Goal: Transaction & Acquisition: Purchase product/service

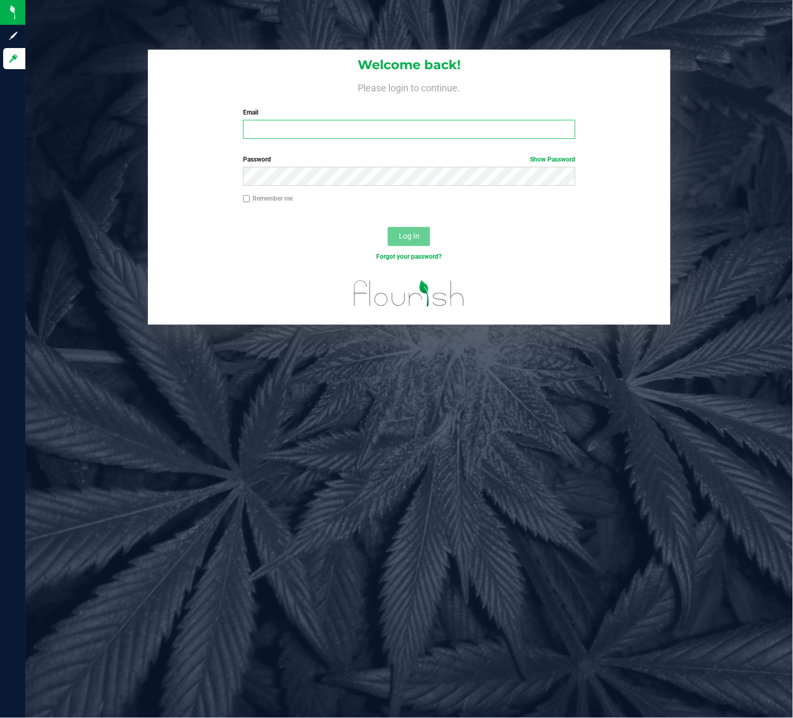
drag, startPoint x: 297, startPoint y: 130, endPoint x: 322, endPoint y: 124, distance: 25.8
click at [297, 130] on input "Email" at bounding box center [409, 129] width 332 height 19
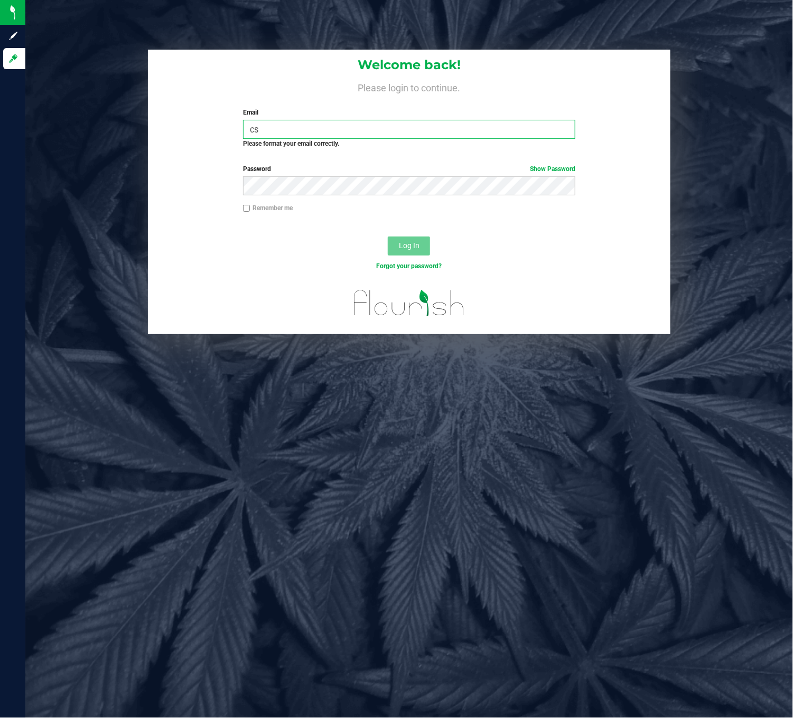
type input "c"
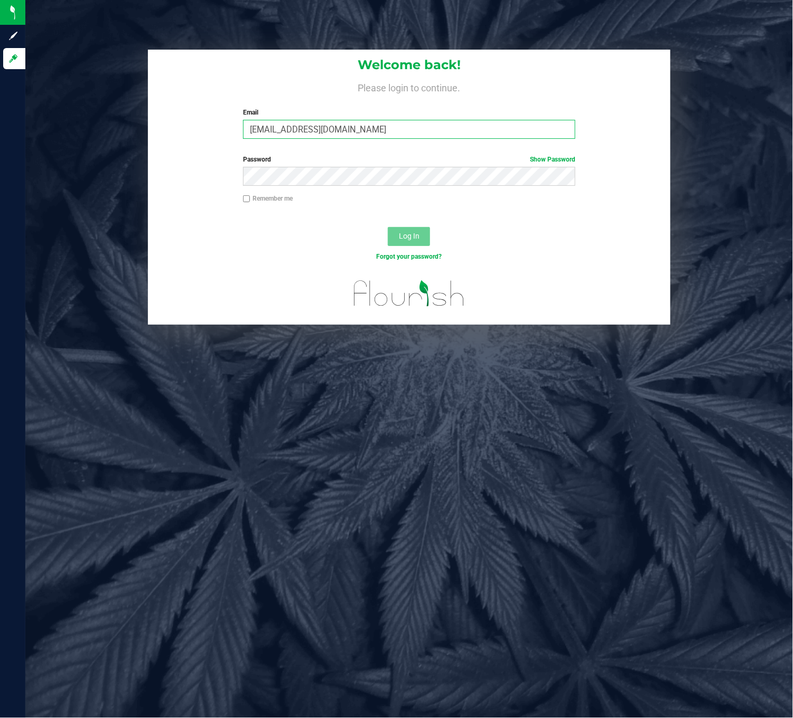
type input "[EMAIL_ADDRESS][DOMAIN_NAME]"
click at [388, 227] on button "Log In" at bounding box center [409, 236] width 42 height 19
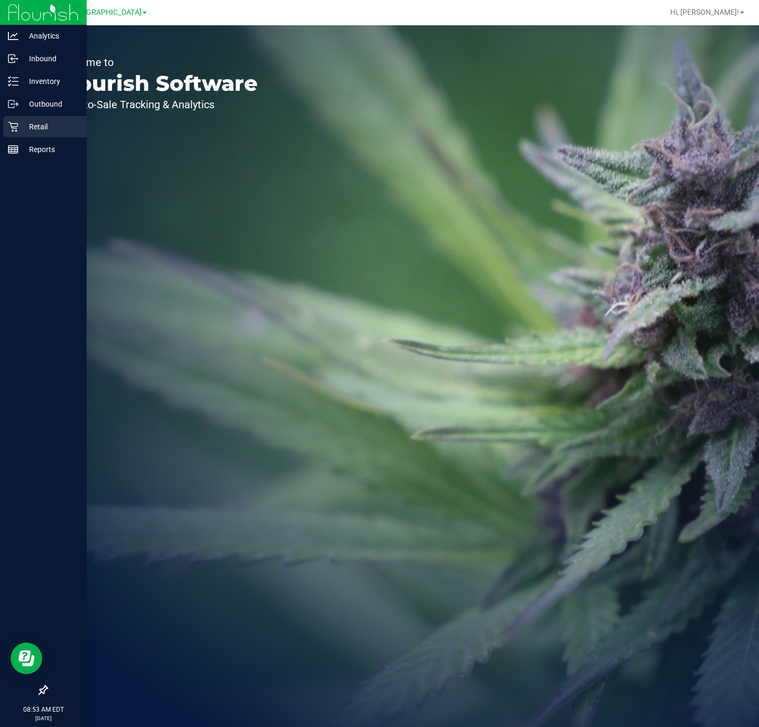
click at [10, 122] on icon at bounding box center [13, 127] width 10 height 10
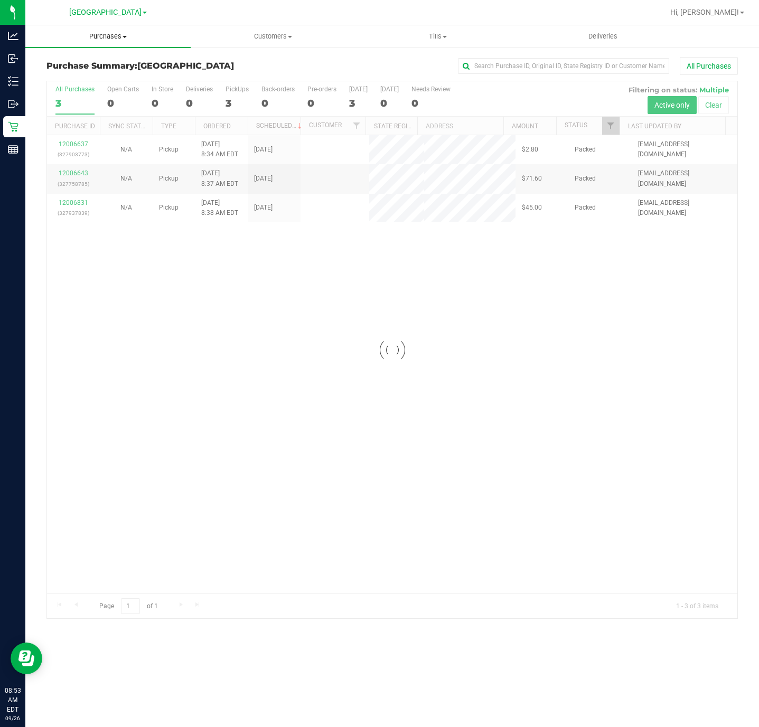
click at [116, 41] on uib-tab-heading "Purchases Summary of purchases Fulfillment All purchases" at bounding box center [107, 36] width 165 height 22
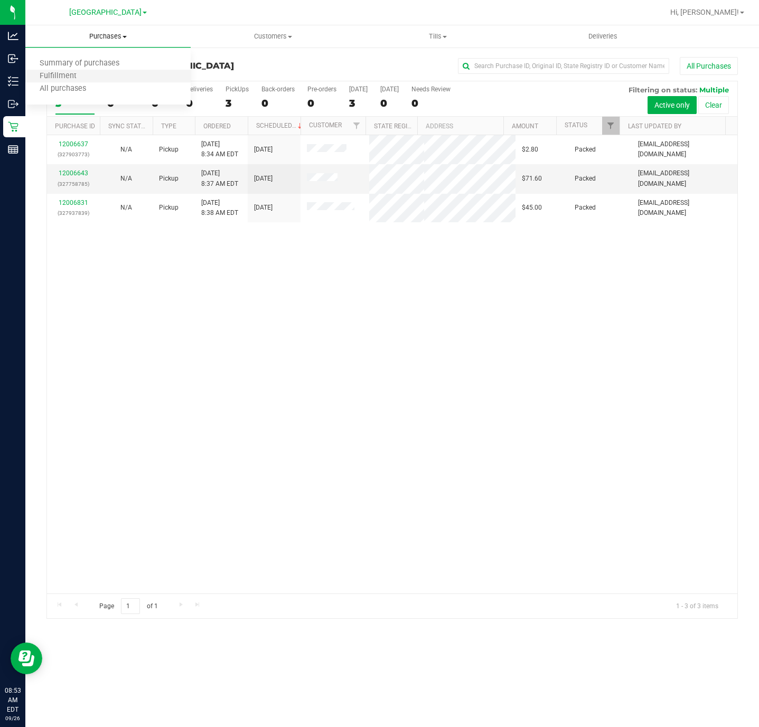
click at [98, 80] on li "Fulfillment" at bounding box center [107, 76] width 165 height 13
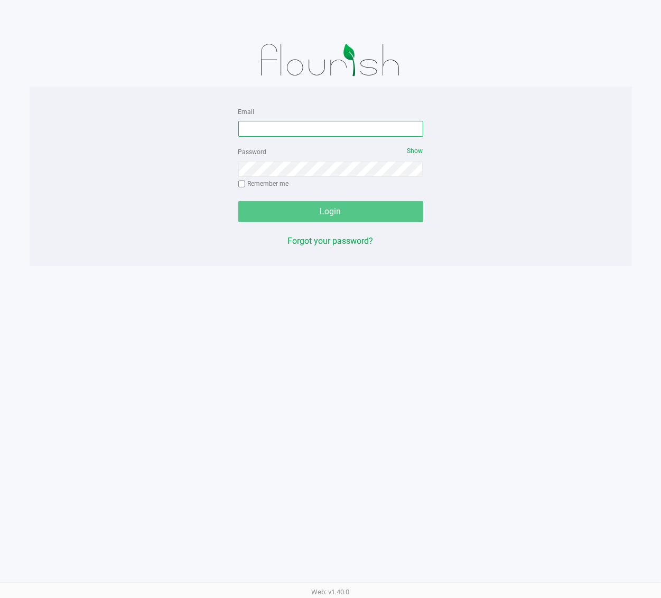
click at [320, 124] on input "Email" at bounding box center [330, 129] width 185 height 16
type input "[EMAIL_ADDRESS][DOMAIN_NAME]"
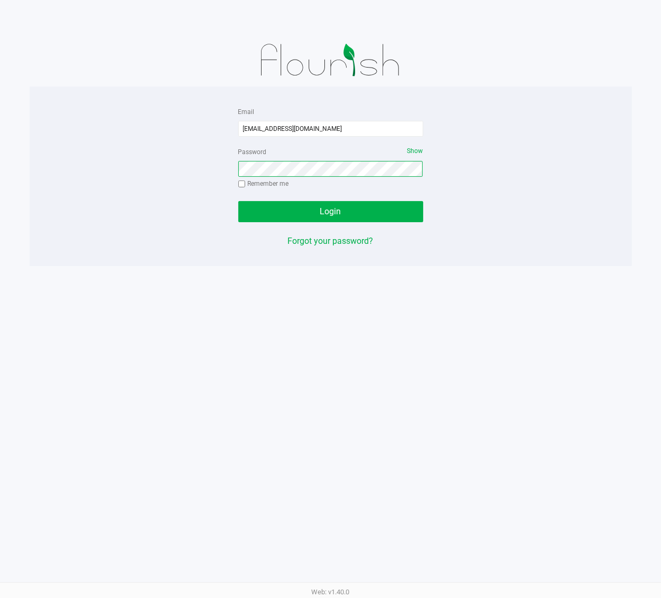
click at [238, 201] on button "Login" at bounding box center [330, 211] width 185 height 21
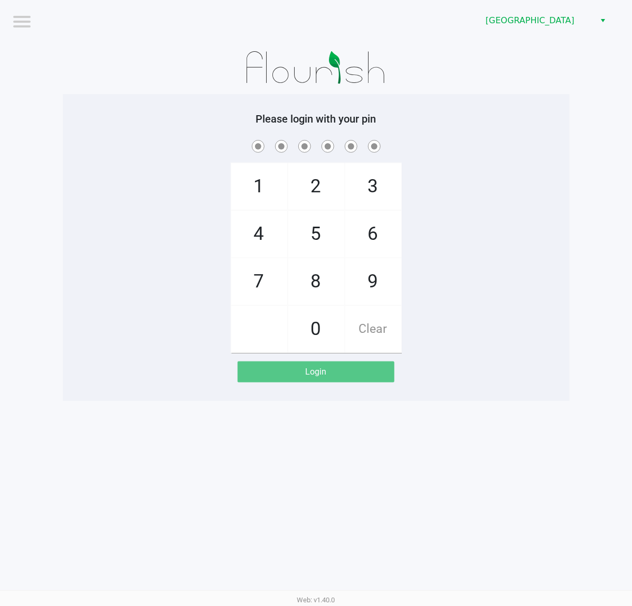
click at [489, 154] on span at bounding box center [316, 146] width 491 height 16
checkbox input "true"
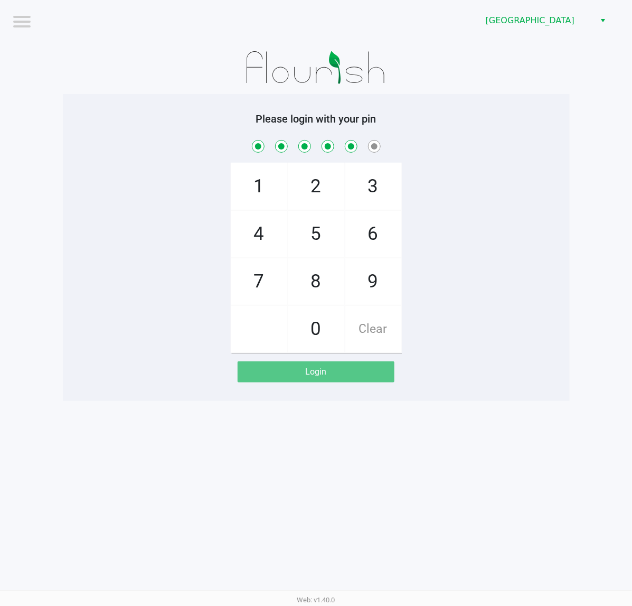
checkbox input "true"
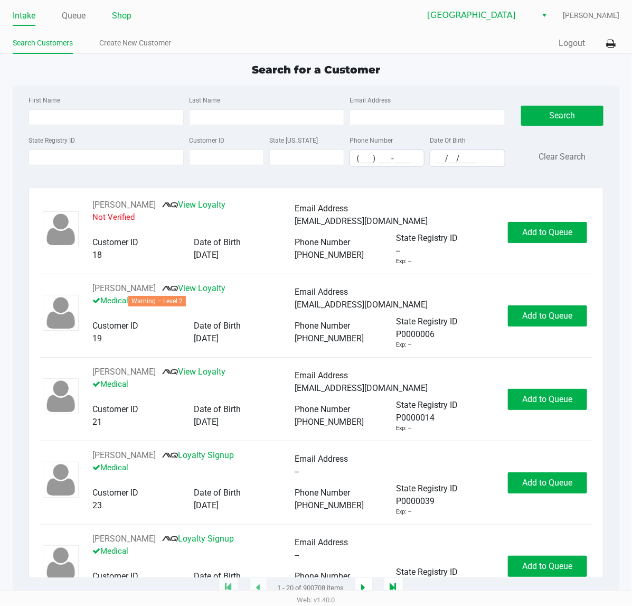
click at [117, 22] on link "Shop" at bounding box center [122, 15] width 20 height 15
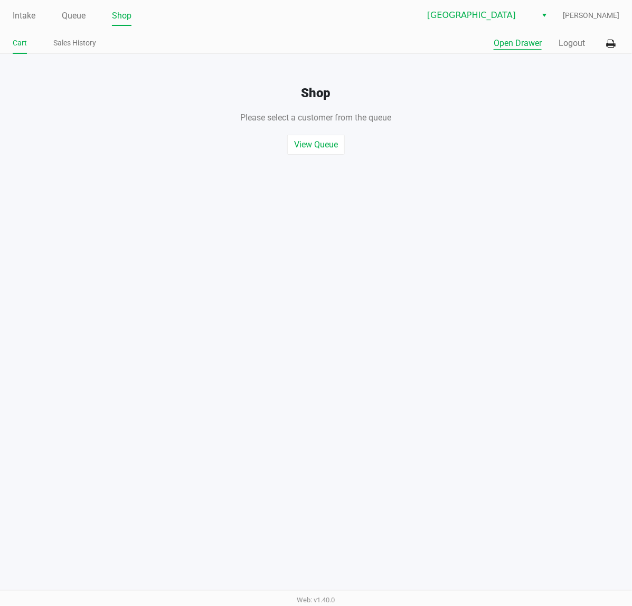
drag, startPoint x: 499, startPoint y: 30, endPoint x: 508, endPoint y: 49, distance: 20.3
click at [499, 31] on div "Intake Queue Shop Deerfield Beach WC Christopher Stagg Cart Sales History Quick…" at bounding box center [316, 27] width 632 height 54
click at [508, 49] on button "Open Drawer" at bounding box center [518, 43] width 48 height 13
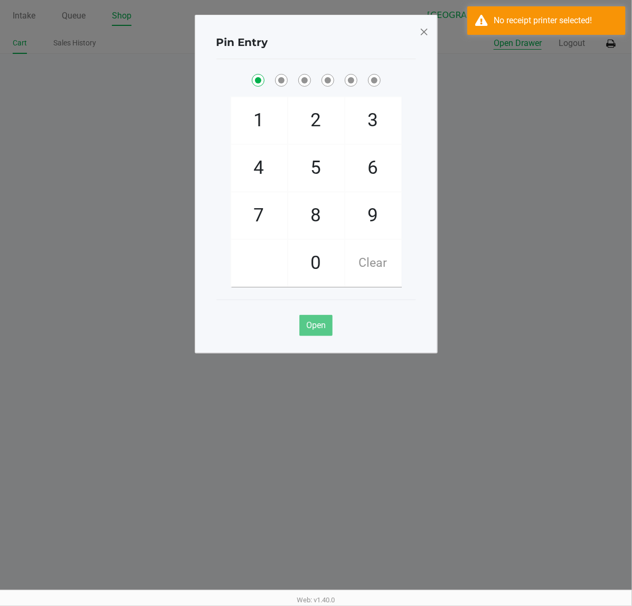
checkbox input "true"
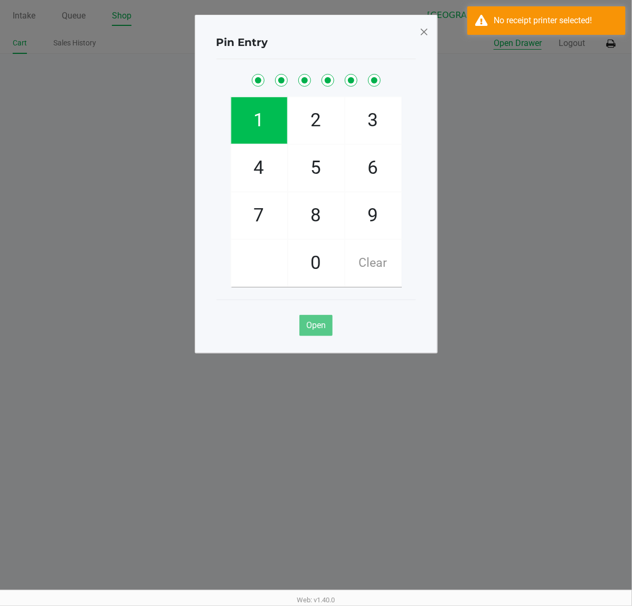
checkbox input "true"
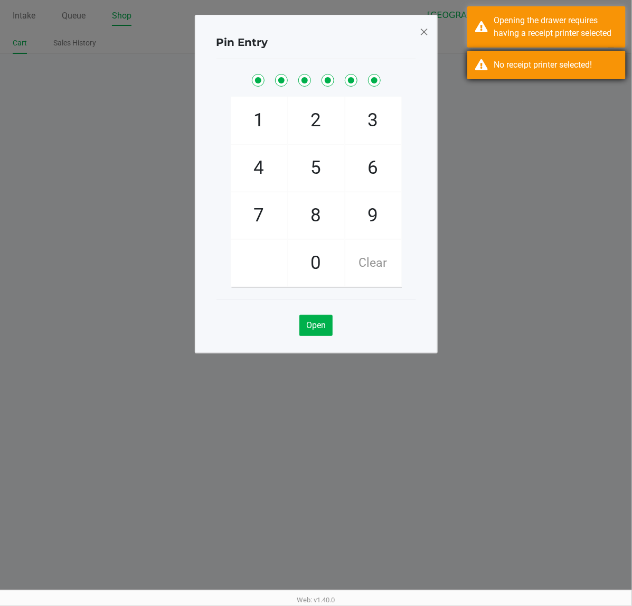
click at [534, 52] on div "No receipt printer selected!" at bounding box center [546, 65] width 158 height 29
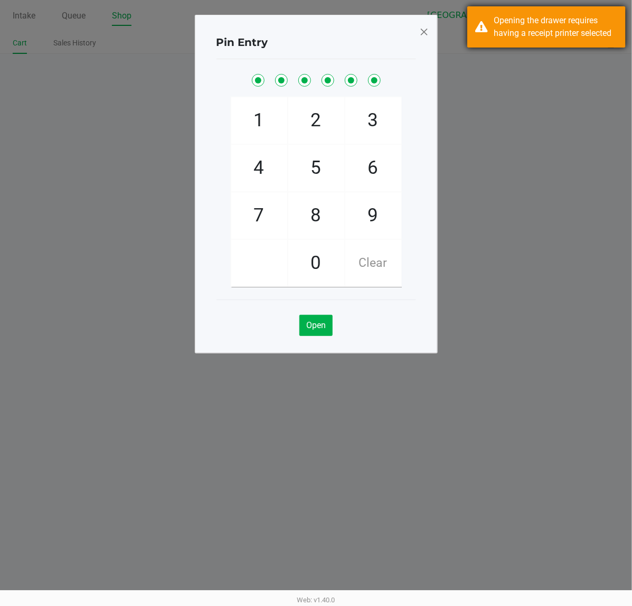
click at [530, 29] on div "Opening the drawer requires having a receipt printer selected" at bounding box center [556, 26] width 124 height 25
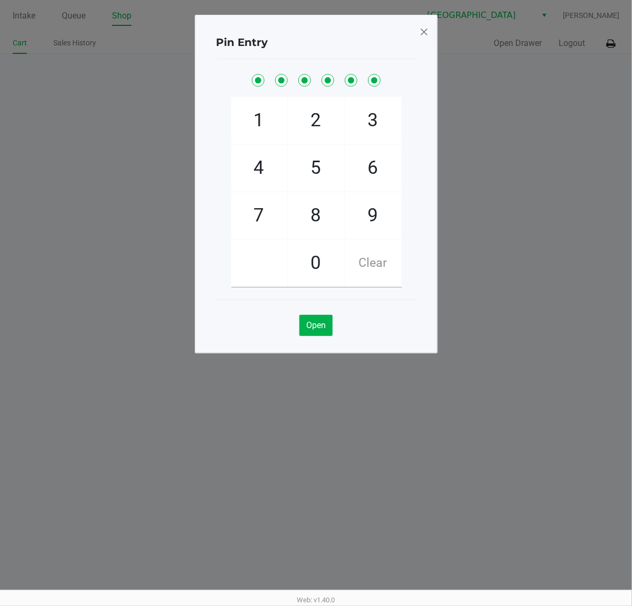
click at [428, 34] on span at bounding box center [424, 31] width 10 height 17
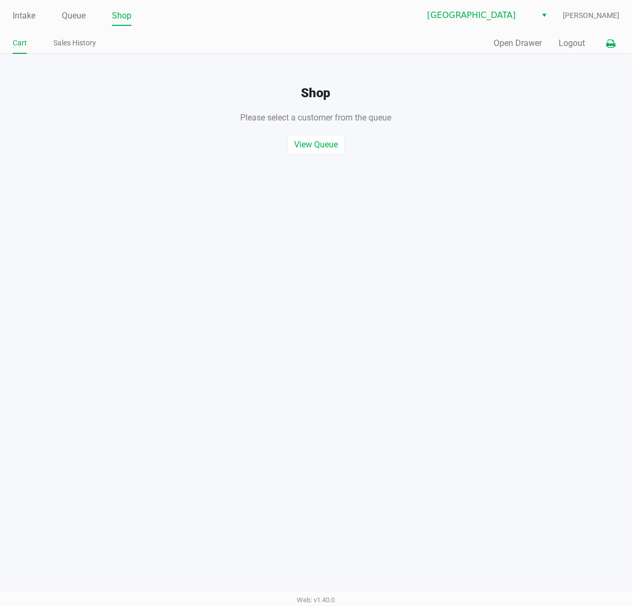
click at [603, 46] on button at bounding box center [610, 44] width 17 height 20
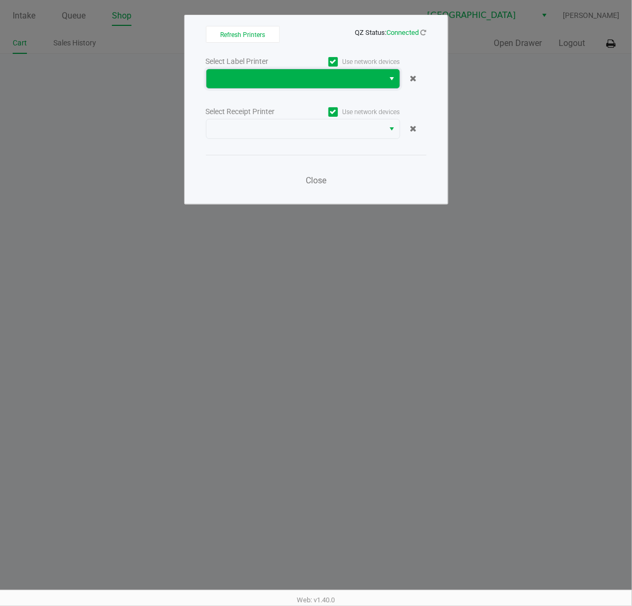
click at [350, 80] on span at bounding box center [295, 78] width 165 height 13
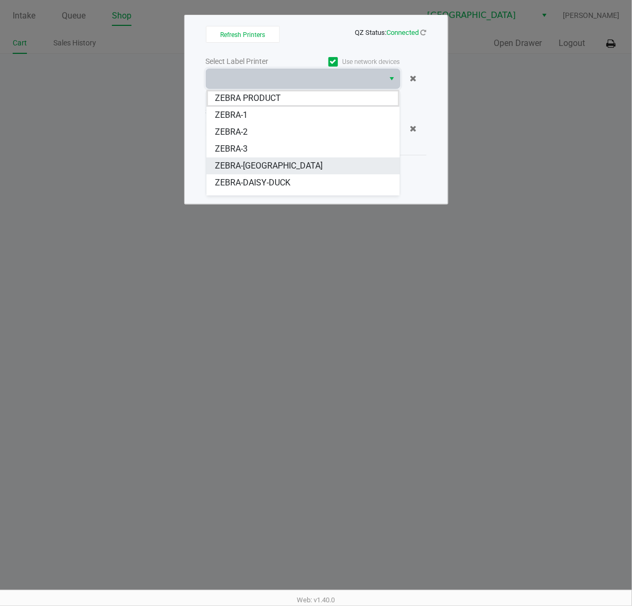
click at [329, 159] on li "ZEBRA-CYPRUS" at bounding box center [302, 165] width 193 height 17
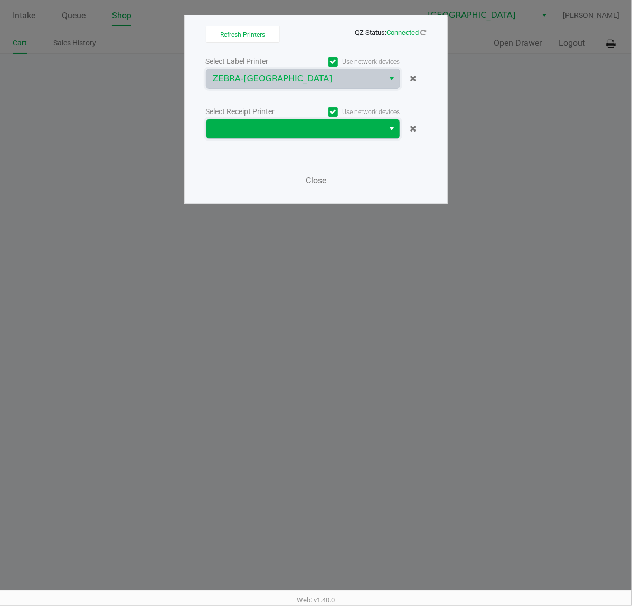
click at [328, 136] on span at bounding box center [295, 128] width 178 height 19
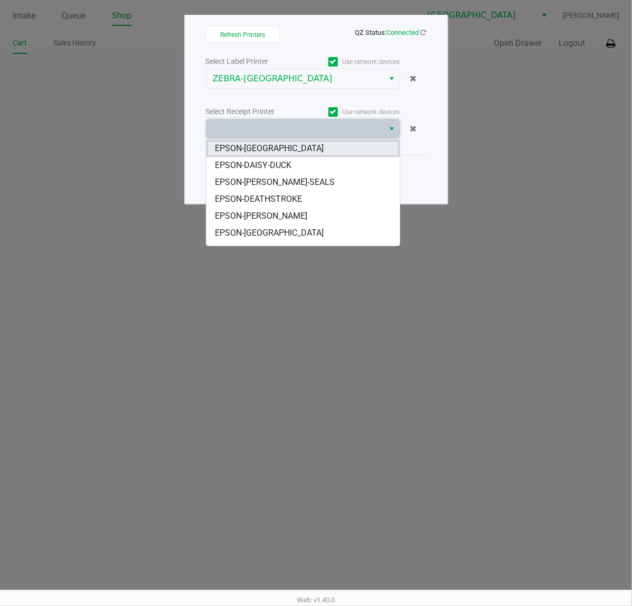
click at [293, 149] on li "EPSON-CYPRUS" at bounding box center [302, 148] width 193 height 17
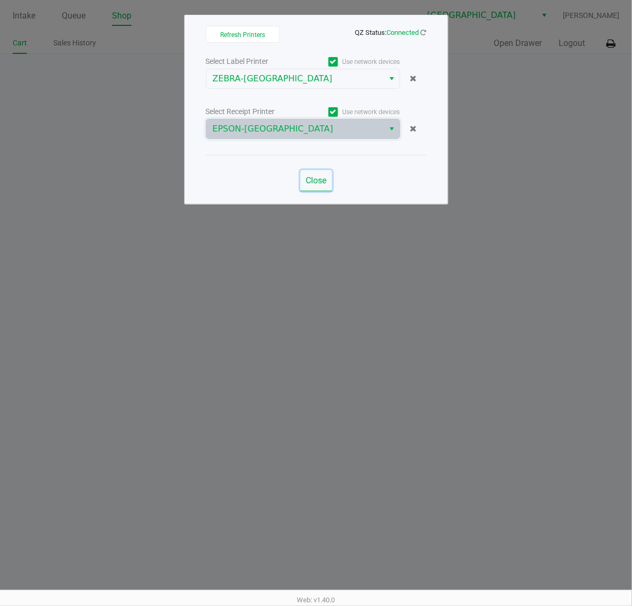
click at [323, 189] on button "Close" at bounding box center [317, 180] width 32 height 21
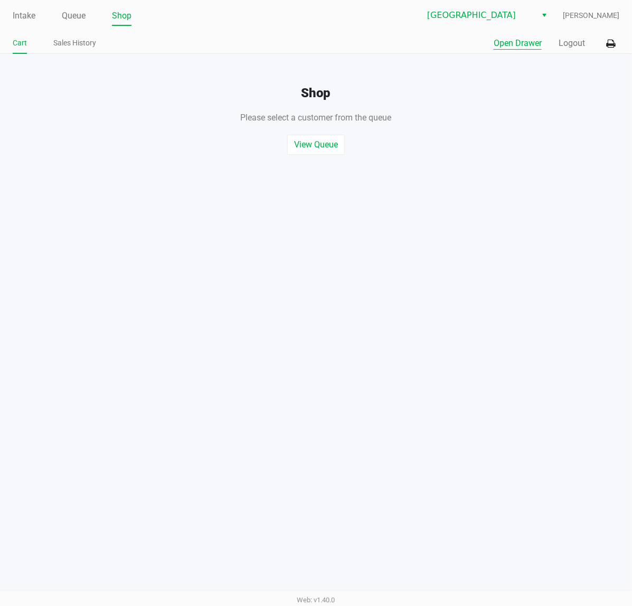
click at [495, 41] on button "Open Drawer" at bounding box center [518, 43] width 48 height 13
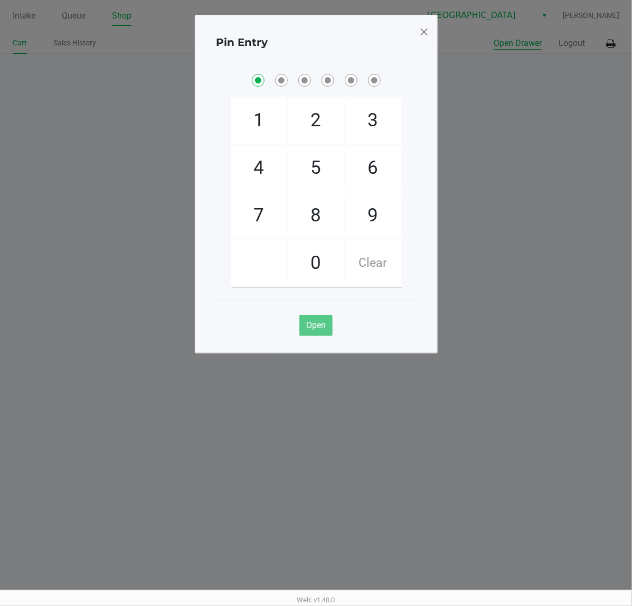
checkbox input "true"
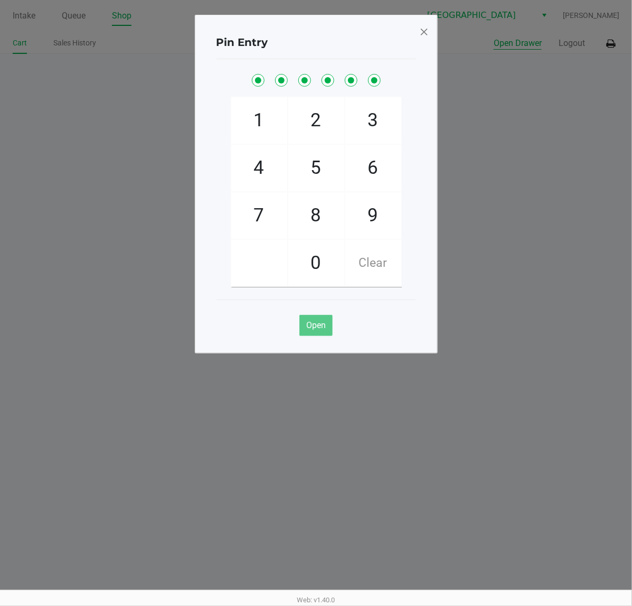
checkbox input "true"
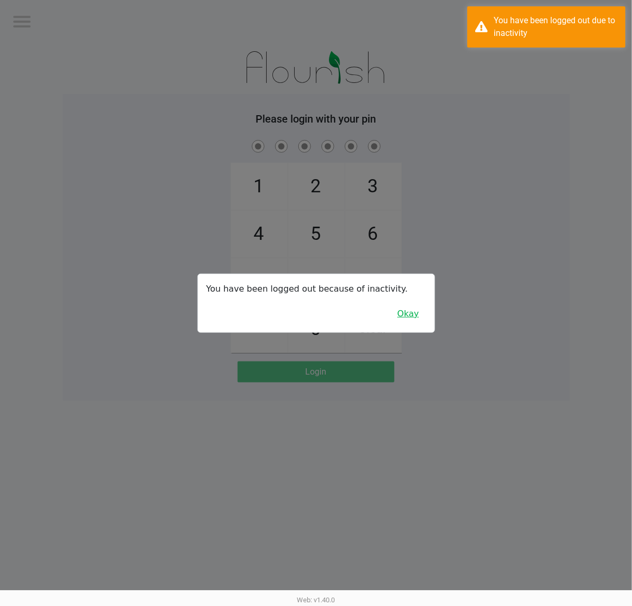
click at [420, 309] on button "Okay" at bounding box center [408, 314] width 35 height 20
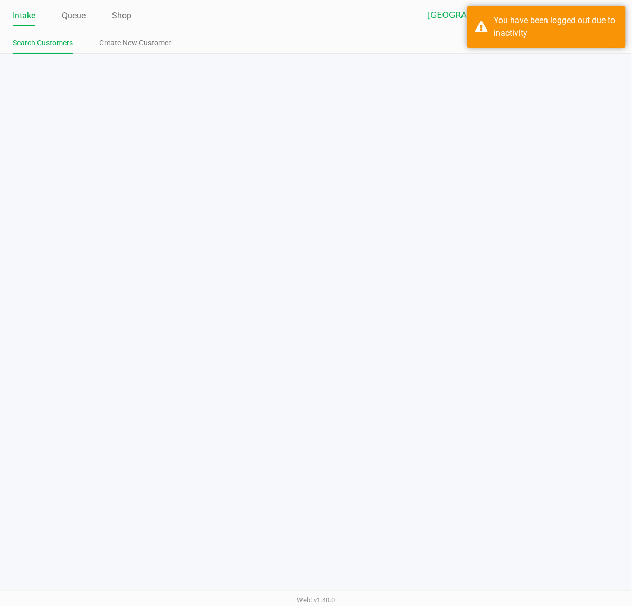
click at [310, 286] on div "Intake Queue Shop Deerfield Beach WC Christopher Stagg Search Customers Create …" at bounding box center [316, 303] width 632 height 606
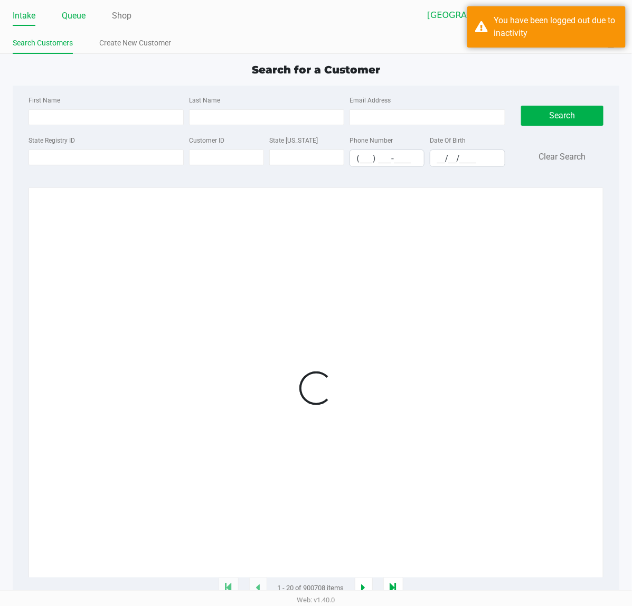
click at [81, 18] on link "Queue" at bounding box center [74, 15] width 24 height 15
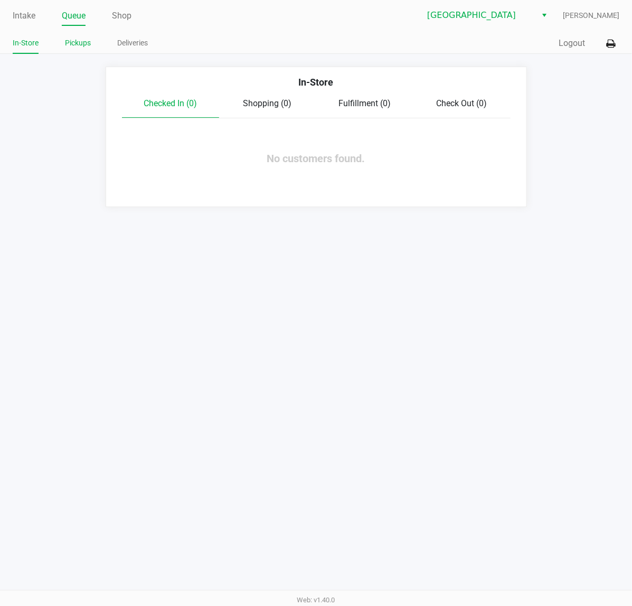
click at [67, 43] on link "Pickups" at bounding box center [78, 42] width 26 height 13
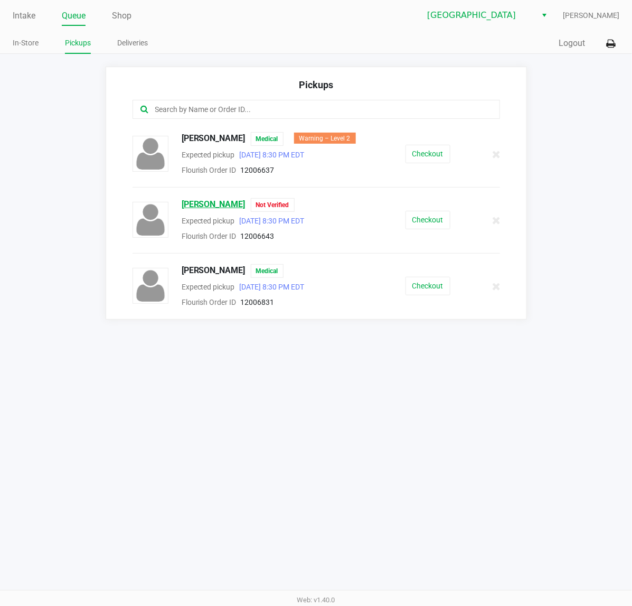
click at [198, 207] on span "Lisa Bedell" at bounding box center [214, 205] width 64 height 14
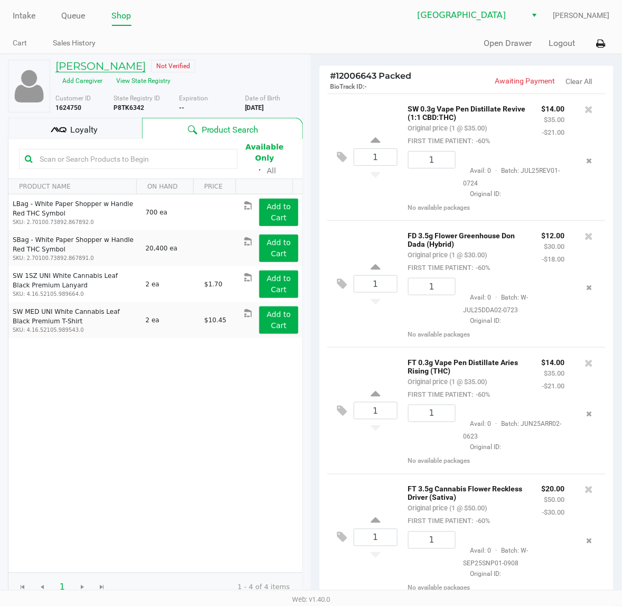
click at [62, 72] on h5 "Lisa Bedell" at bounding box center [100, 66] width 90 height 13
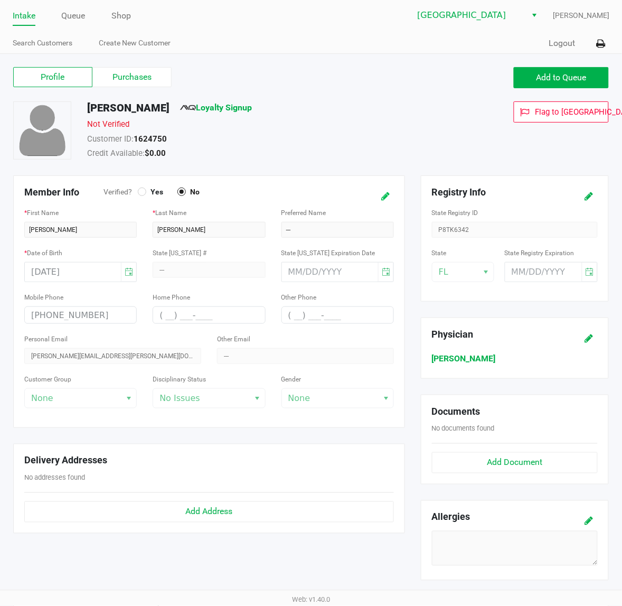
click at [383, 196] on icon at bounding box center [385, 196] width 8 height 7
click at [143, 193] on div at bounding box center [142, 192] width 4 height 4
click at [375, 200] on icon at bounding box center [375, 196] width 8 height 7
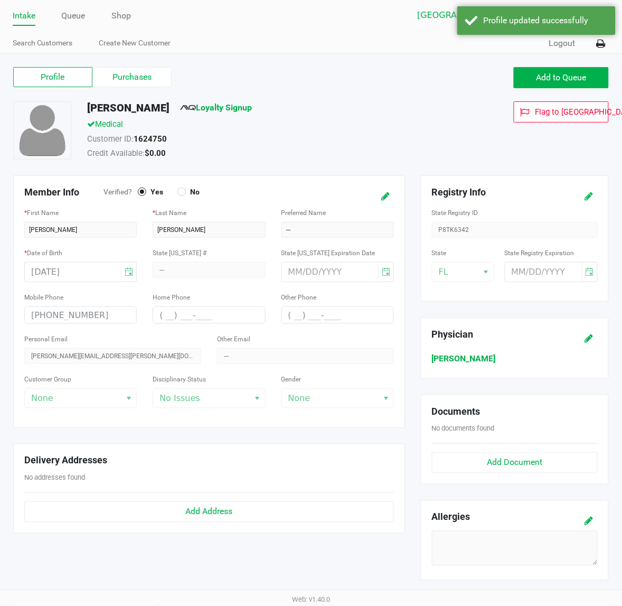
click at [587, 199] on icon at bounding box center [589, 196] width 8 height 7
click at [517, 275] on input "month/day/year" at bounding box center [535, 271] width 61 height 19
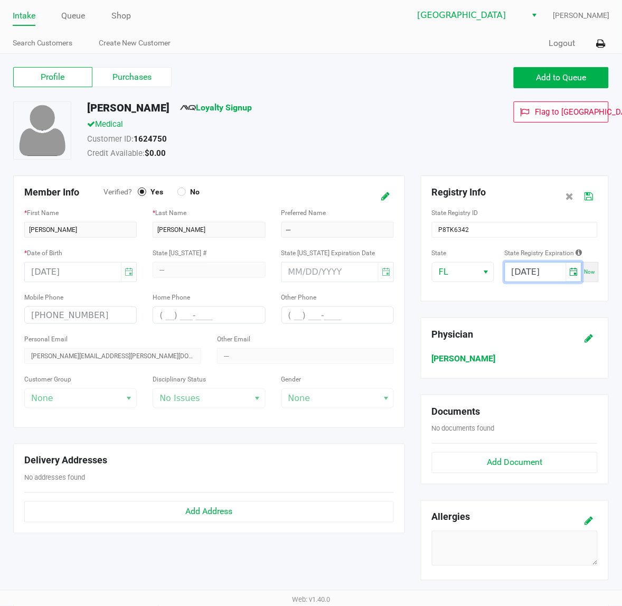
type input "01/02/2026"
click at [596, 194] on button at bounding box center [589, 196] width 17 height 20
click at [75, 22] on link "Queue" at bounding box center [74, 15] width 24 height 15
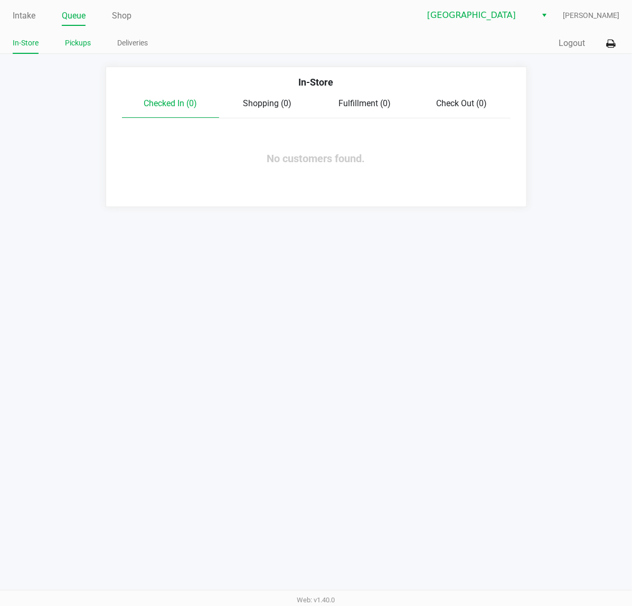
click at [85, 46] on link "Pickups" at bounding box center [78, 42] width 26 height 13
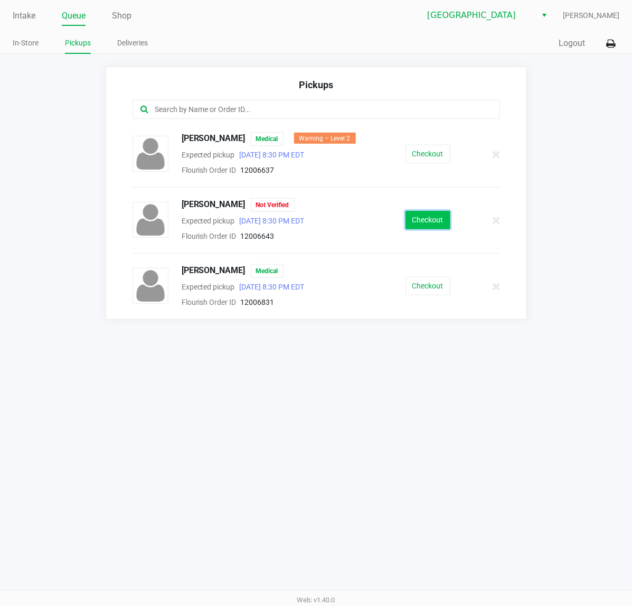
click at [421, 220] on button "Checkout" at bounding box center [428, 220] width 45 height 18
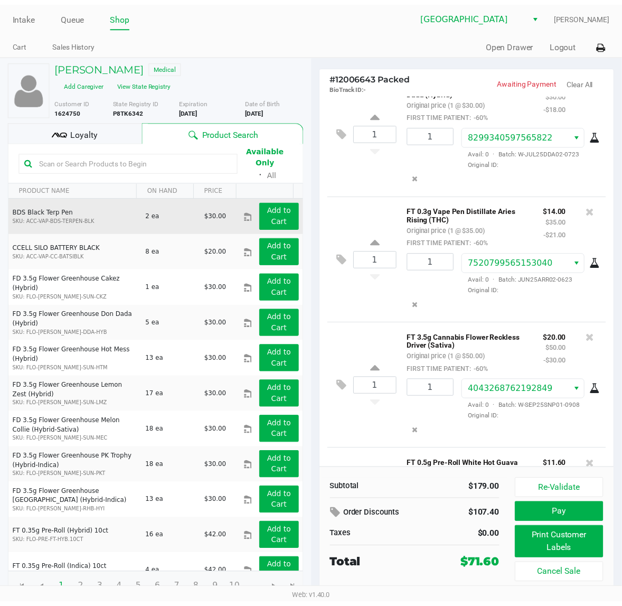
scroll to position [264, 0]
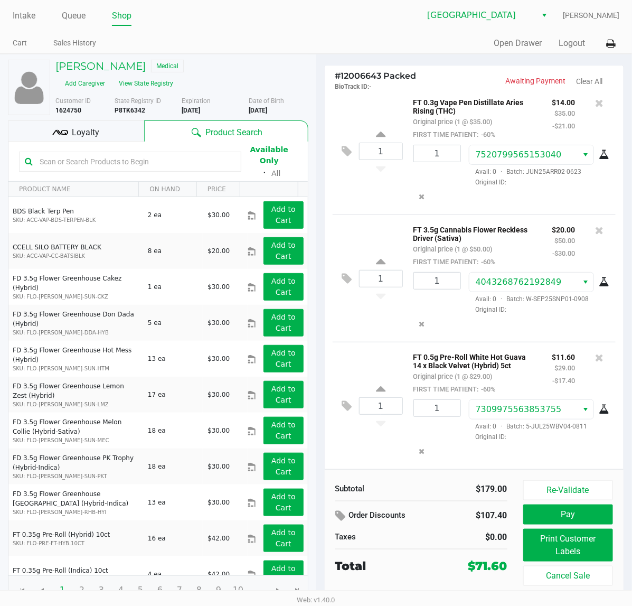
click at [85, 126] on span "Loyalty" at bounding box center [85, 132] width 27 height 13
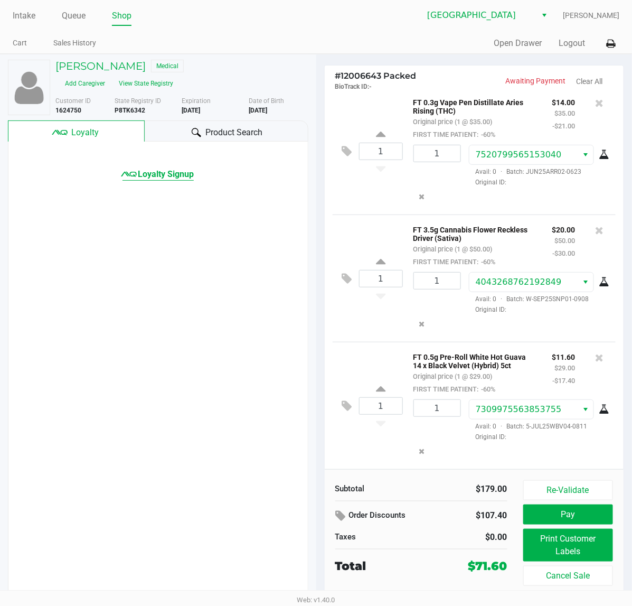
click at [175, 168] on span "Loyalty Signup" at bounding box center [166, 174] width 56 height 13
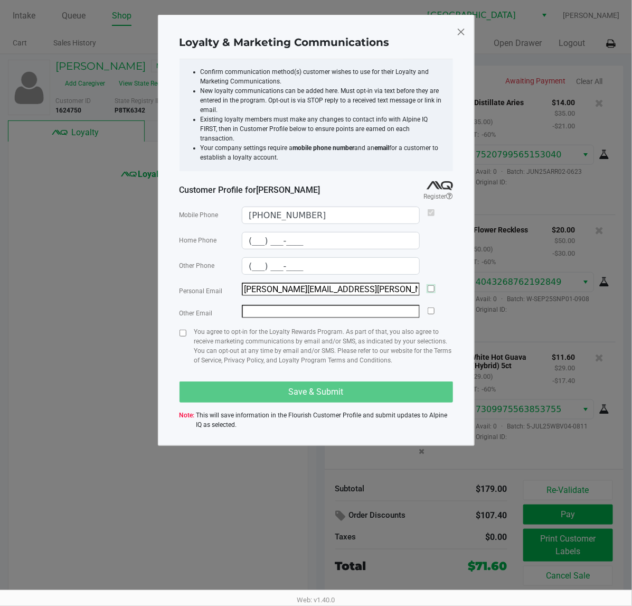
click at [428, 286] on input "checkbox" at bounding box center [431, 288] width 7 height 7
checkbox input "true"
click at [180, 330] on input "checkbox" at bounding box center [183, 333] width 7 height 7
checkbox input "true"
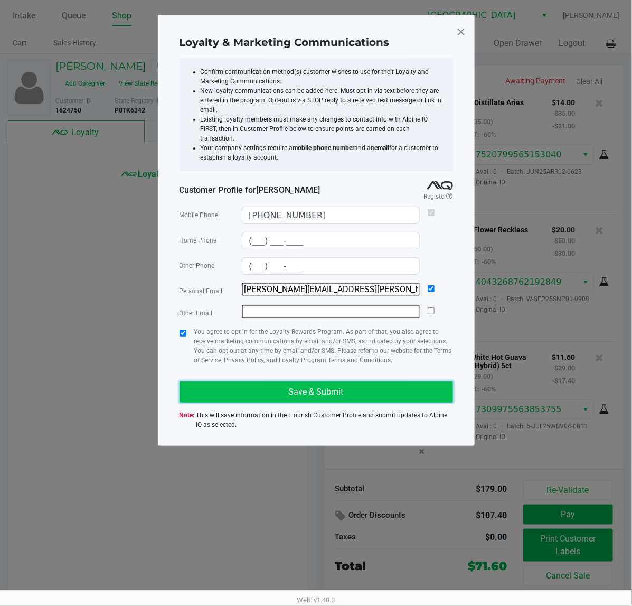
click at [210, 381] on button "Save & Submit" at bounding box center [317, 391] width 274 height 21
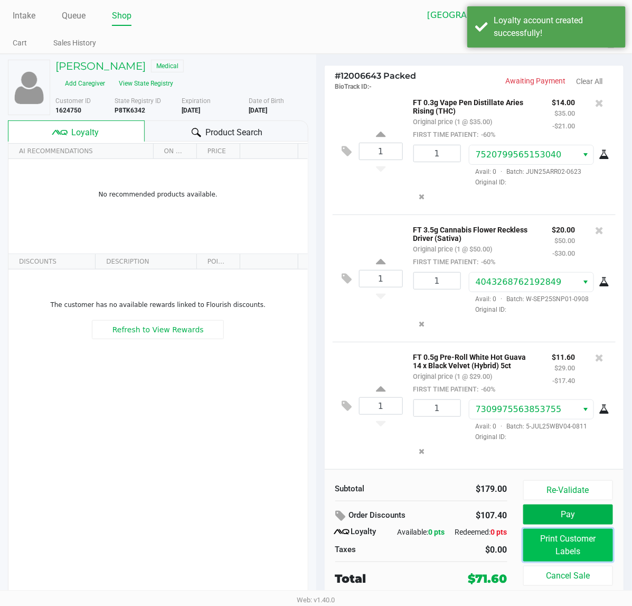
click at [550, 539] on button "Print Customer Labels" at bounding box center [568, 545] width 90 height 33
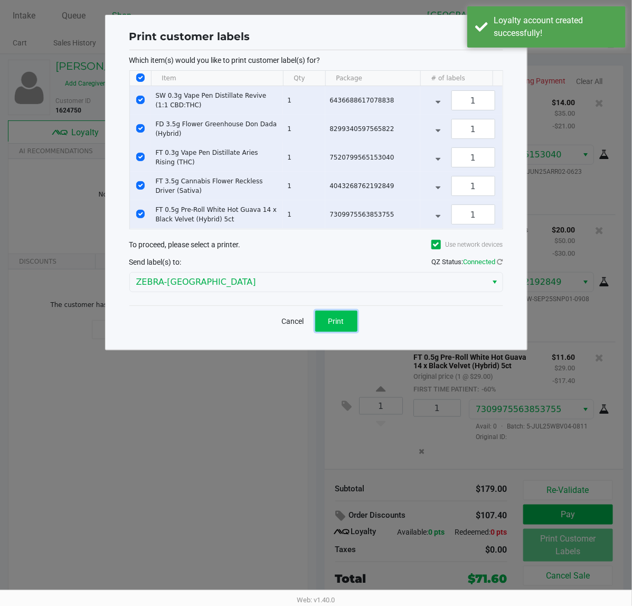
click at [342, 325] on span "Print" at bounding box center [336, 321] width 16 height 8
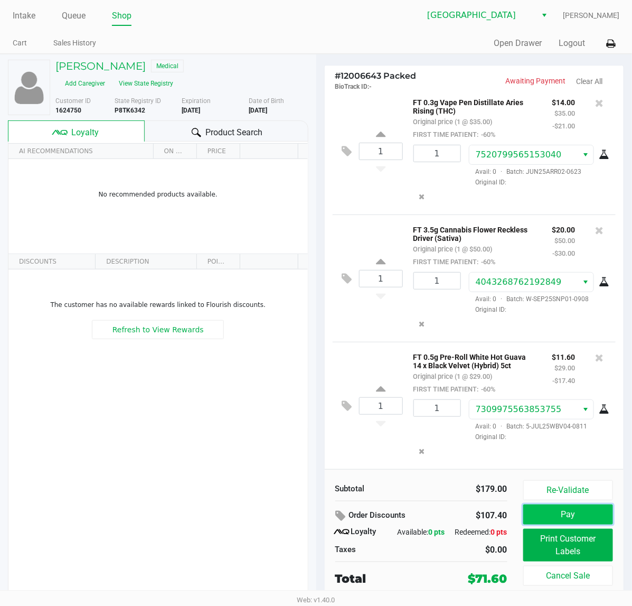
click at [532, 507] on button "Pay" at bounding box center [568, 514] width 90 height 20
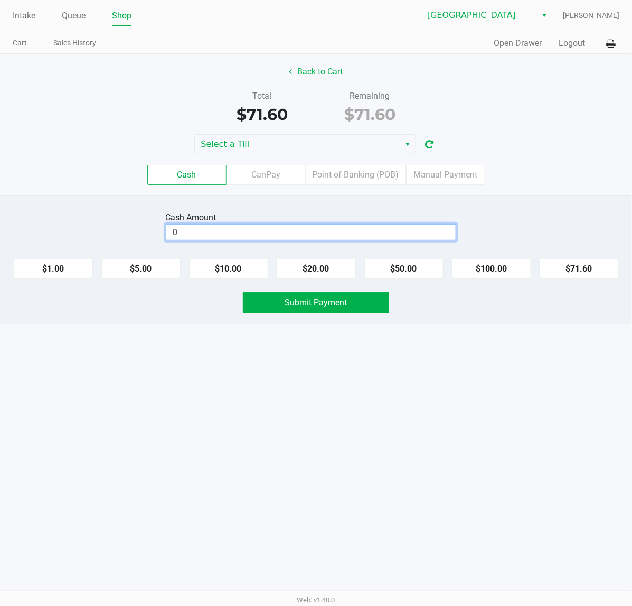
click at [300, 239] on input "0" at bounding box center [310, 231] width 289 height 15
type input "$80.00"
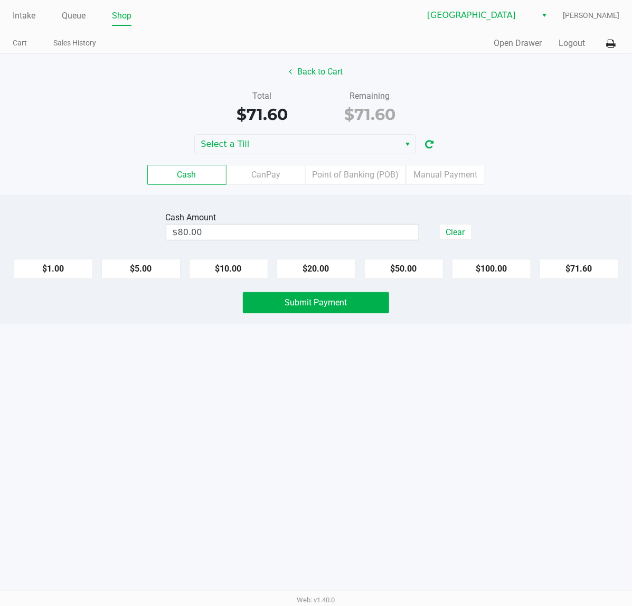
click at [231, 134] on div "Back to Cart Total $71.60 Remaining $71.60 Select a Till Cash CanPay Point of B…" at bounding box center [316, 125] width 632 height 142
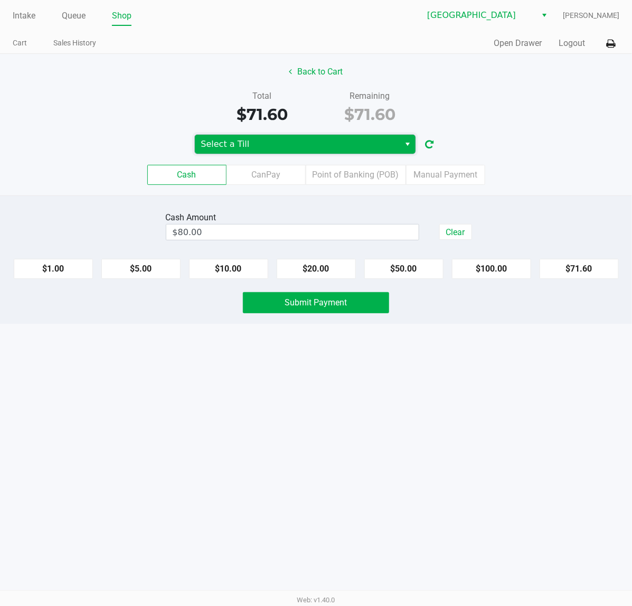
click at [231, 144] on span "Select a Till" at bounding box center [297, 144] width 193 height 13
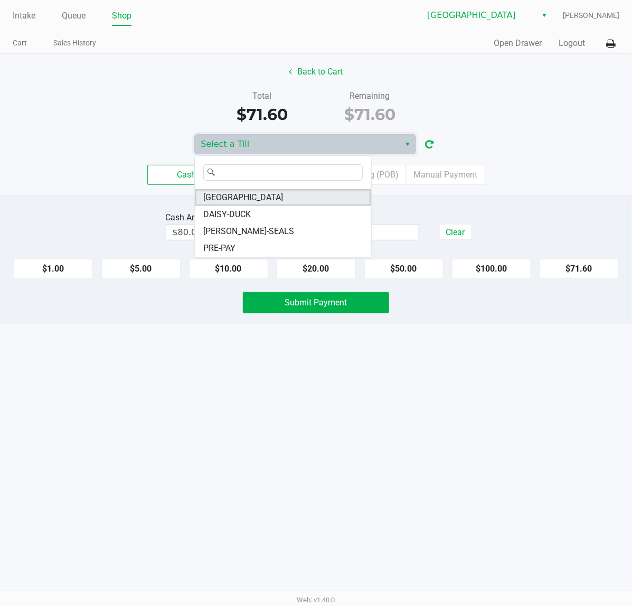
click at [218, 202] on span "CYPRUS" at bounding box center [243, 197] width 80 height 13
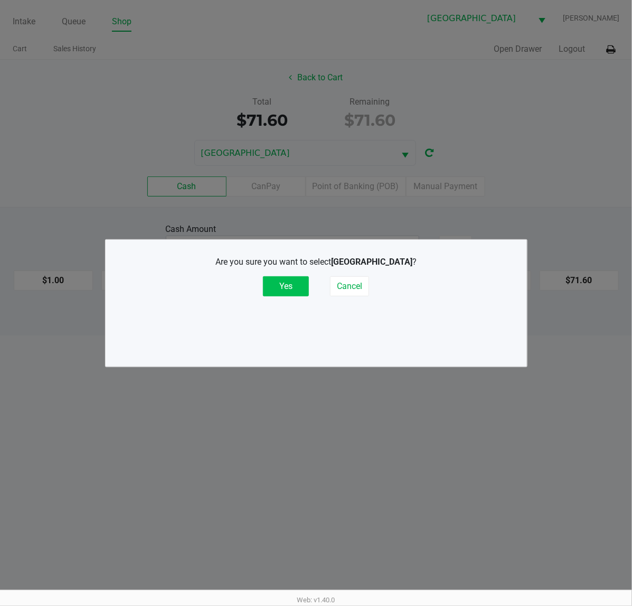
click at [292, 289] on button "Yes" at bounding box center [286, 286] width 46 height 20
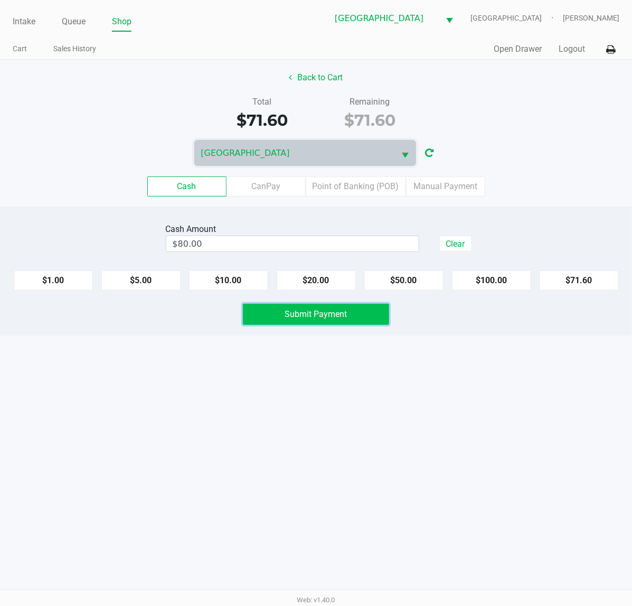
click at [303, 318] on span "Submit Payment" at bounding box center [316, 314] width 62 height 10
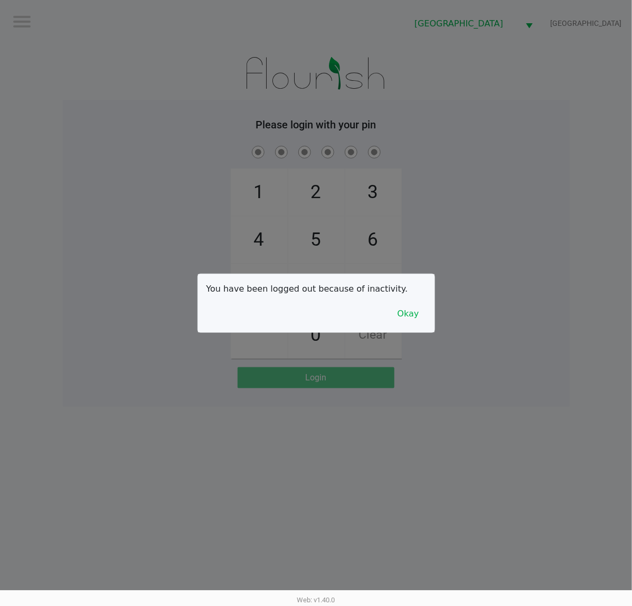
drag, startPoint x: 498, startPoint y: 135, endPoint x: 458, endPoint y: 228, distance: 101.0
click at [499, 143] on div at bounding box center [316, 303] width 632 height 606
click at [412, 314] on button "Okay" at bounding box center [408, 314] width 35 height 20
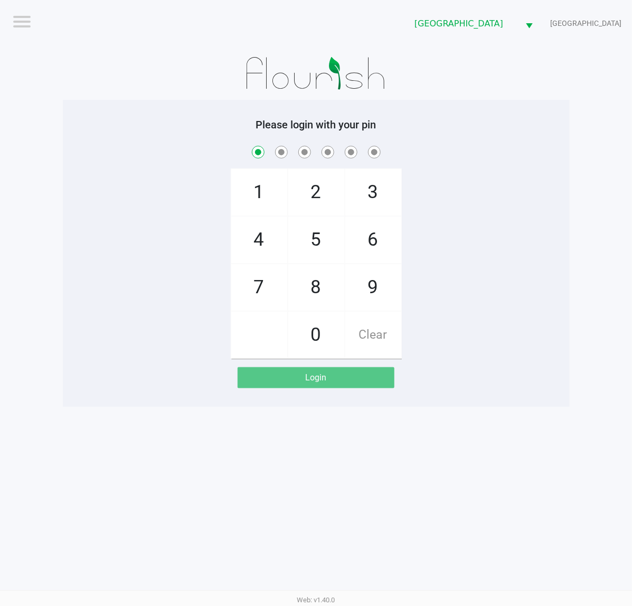
checkbox input "true"
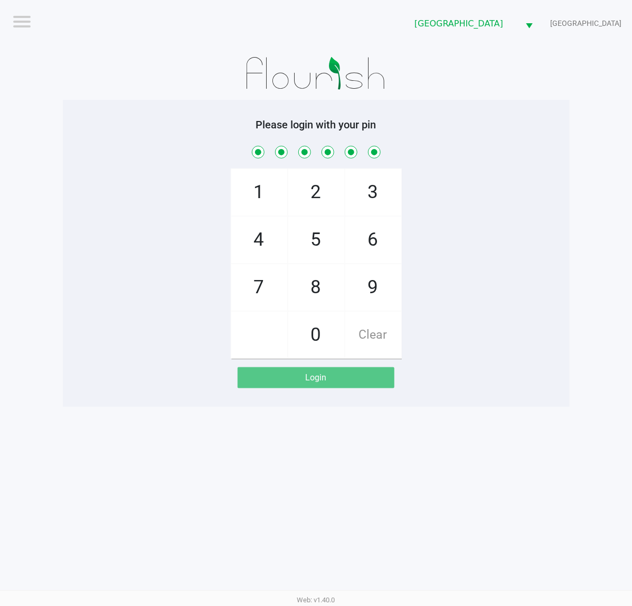
checkbox input "true"
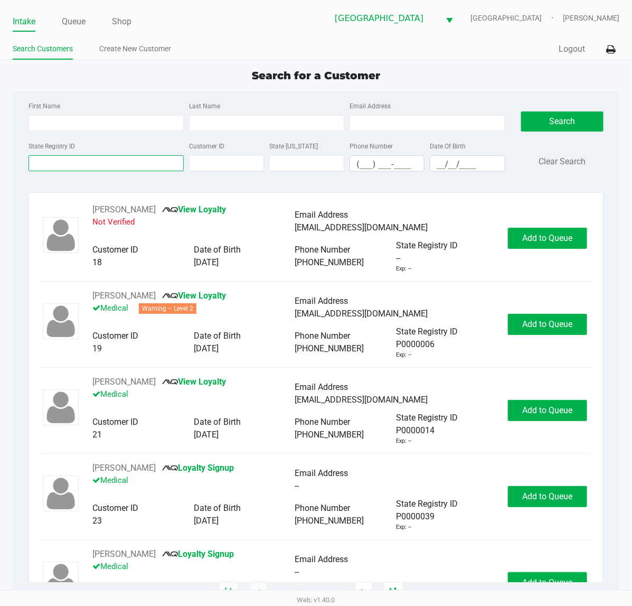
click at [82, 159] on input "State Registry ID" at bounding box center [106, 163] width 155 height 16
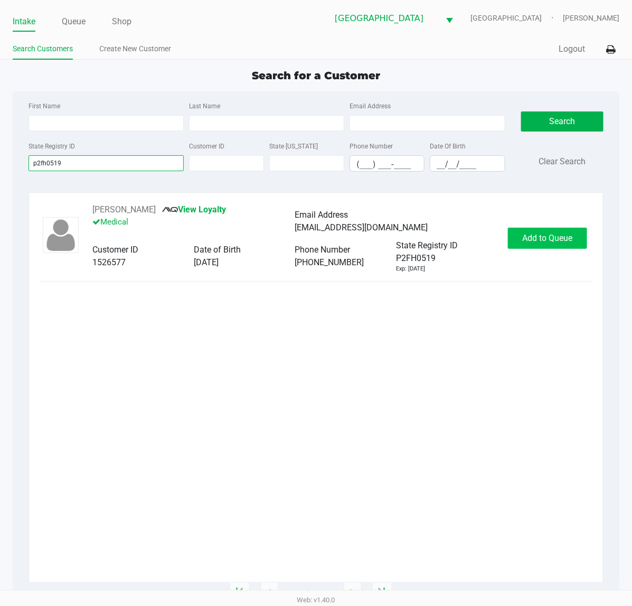
type input "p2fh0519"
drag, startPoint x: 527, startPoint y: 236, endPoint x: 531, endPoint y: 244, distance: 9.4
click at [527, 236] on span "Add to Queue" at bounding box center [548, 238] width 50 height 10
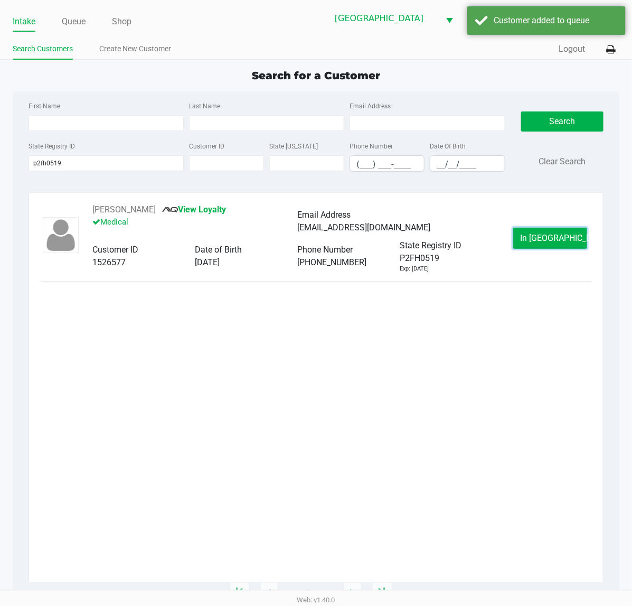
click at [534, 242] on span "In Queue" at bounding box center [564, 238] width 89 height 10
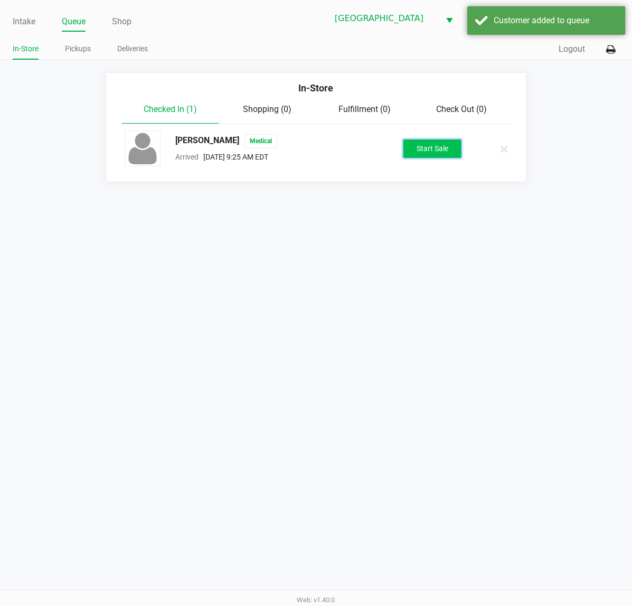
click at [425, 152] on button "Start Sale" at bounding box center [432, 148] width 58 height 18
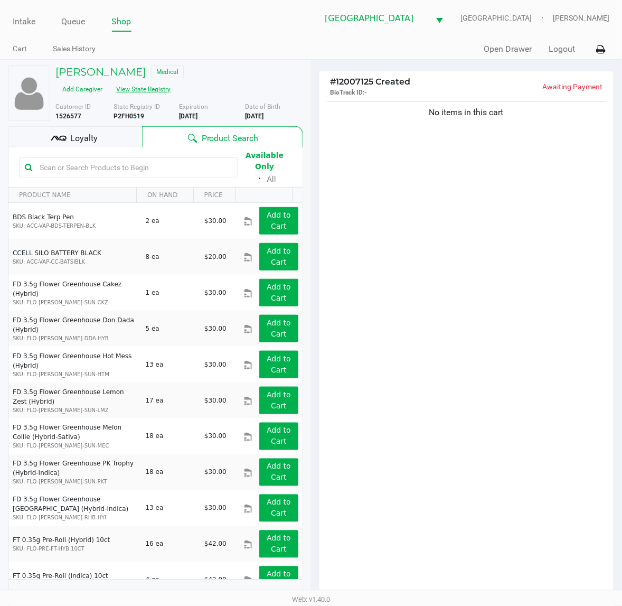
click at [133, 88] on button "View State Registry" at bounding box center [141, 89] width 62 height 17
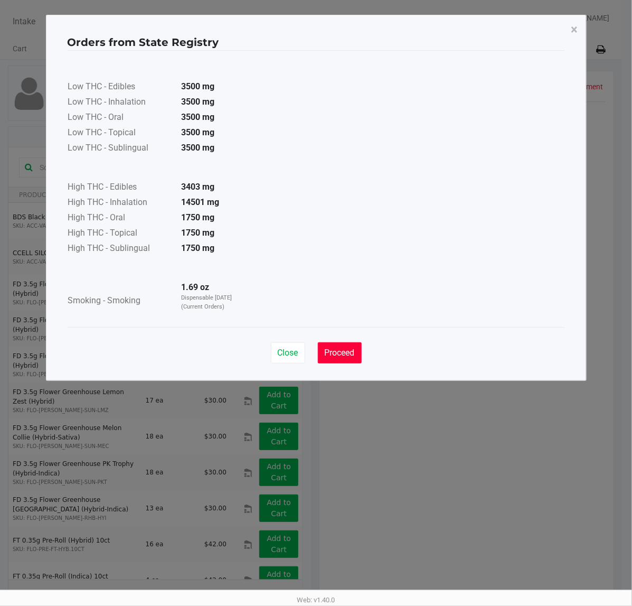
click at [346, 352] on span "Proceed" at bounding box center [340, 353] width 30 height 10
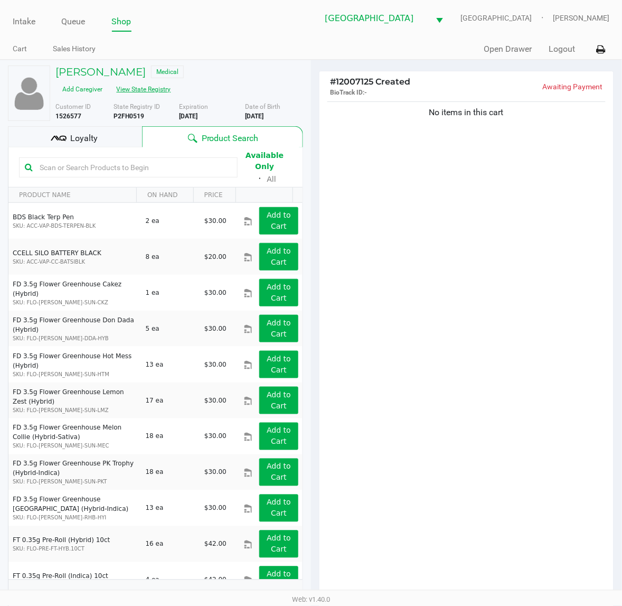
click at [110, 81] on button "View State Registry" at bounding box center [141, 89] width 62 height 17
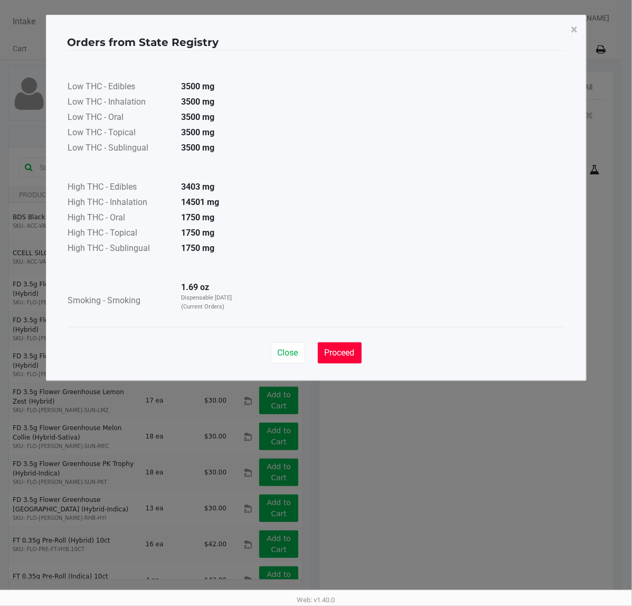
click at [344, 362] on button "Proceed" at bounding box center [340, 352] width 44 height 21
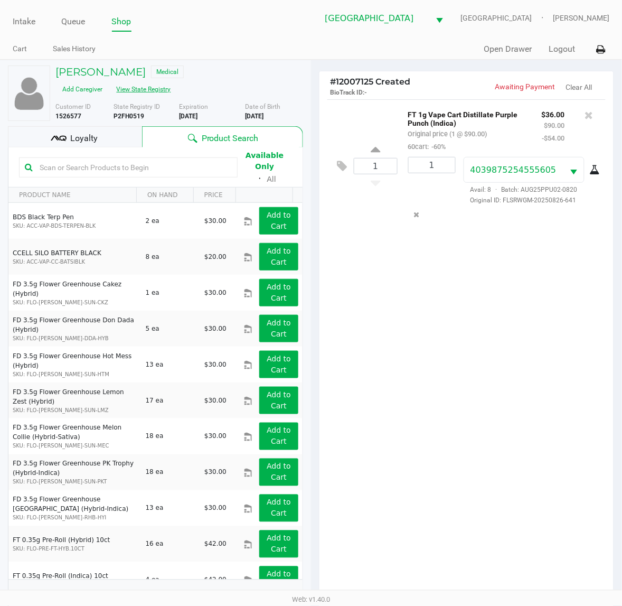
click at [110, 81] on button "View State Registry" at bounding box center [141, 89] width 62 height 17
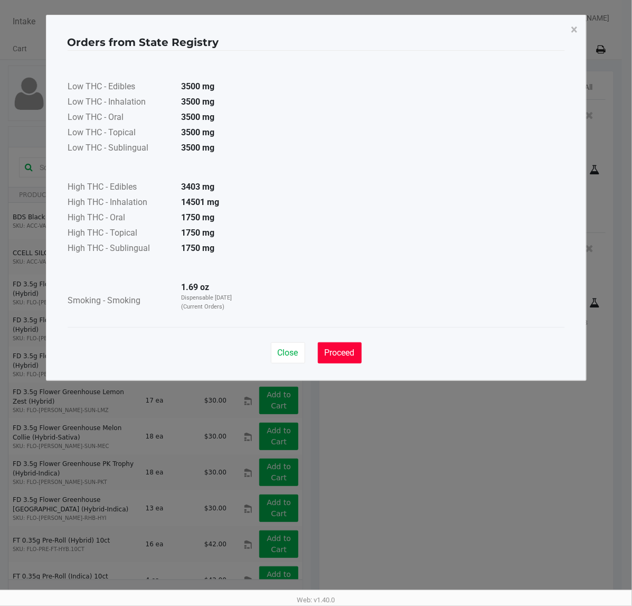
click at [344, 362] on button "Proceed" at bounding box center [340, 352] width 44 height 21
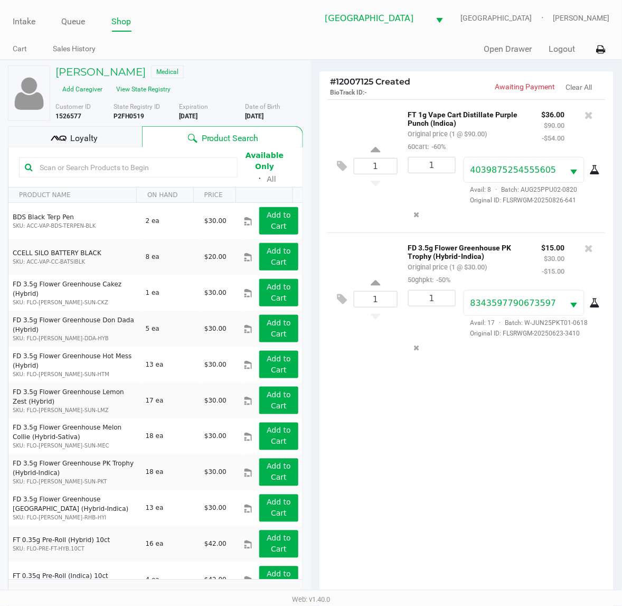
click at [450, 514] on div "1 FT 1g Vape Cart Distillate Purple Punch (Indica) Original price (1 @ $90.00) …" at bounding box center [467, 351] width 294 height 504
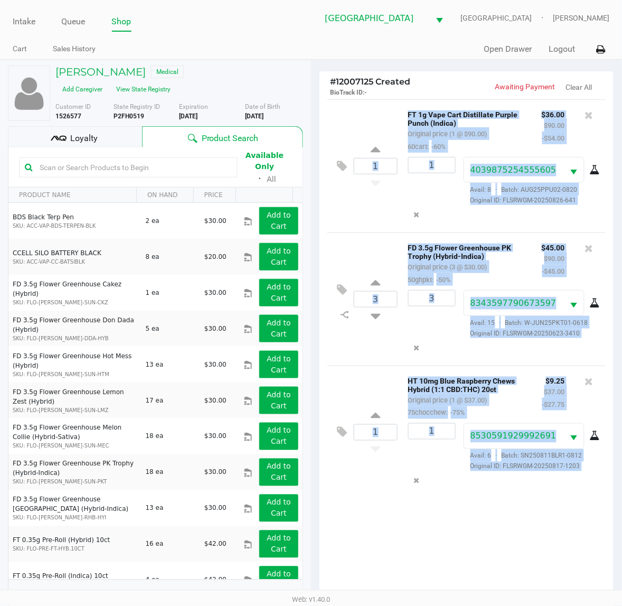
click at [530, 537] on div "1 FT 1g Vape Cart Distillate Purple Punch (Indica) Original price (1 @ $90.00) …" at bounding box center [467, 351] width 294 height 504
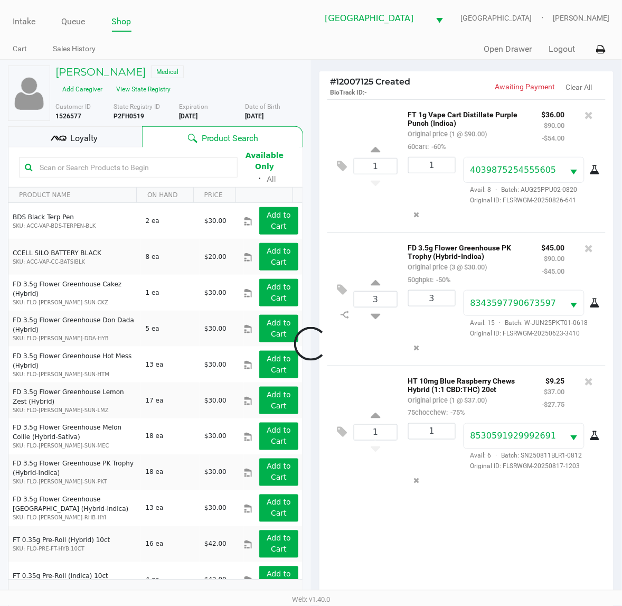
click at [87, 134] on div at bounding box center [311, 343] width 622 height 462
click at [118, 141] on div "Loyalty" at bounding box center [75, 136] width 134 height 21
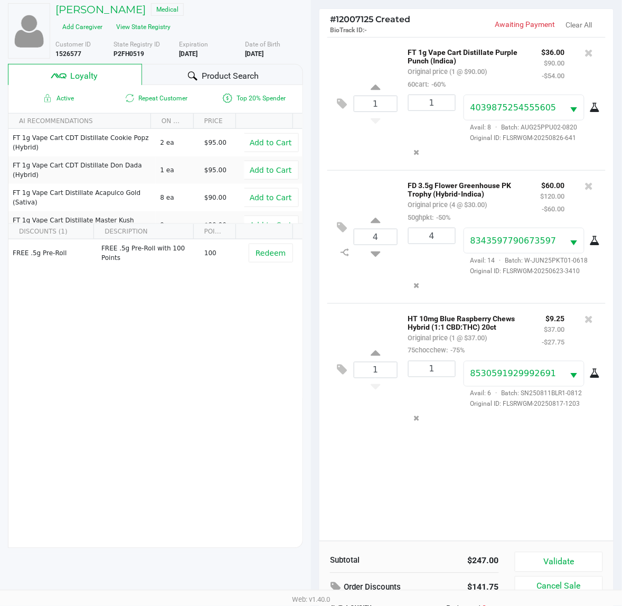
scroll to position [137, 0]
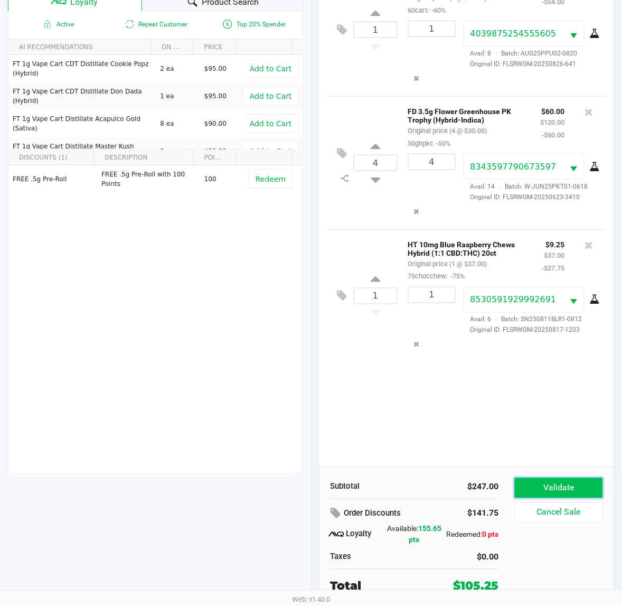
click at [566, 486] on button "Validate" at bounding box center [559, 488] width 88 height 20
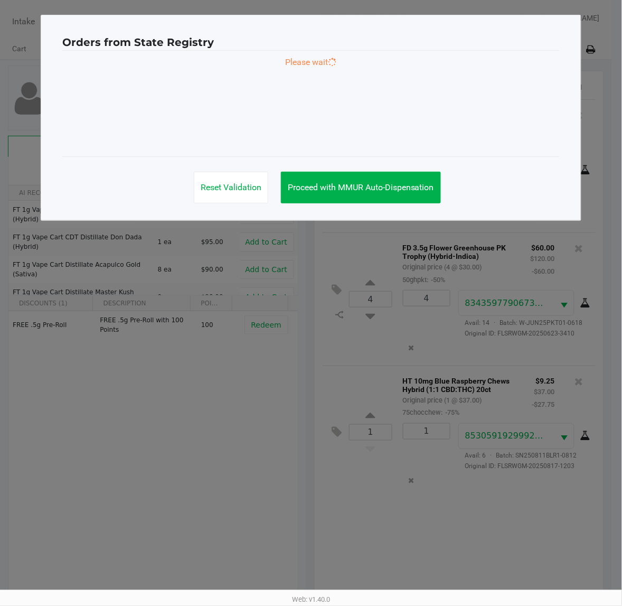
scroll to position [0, 0]
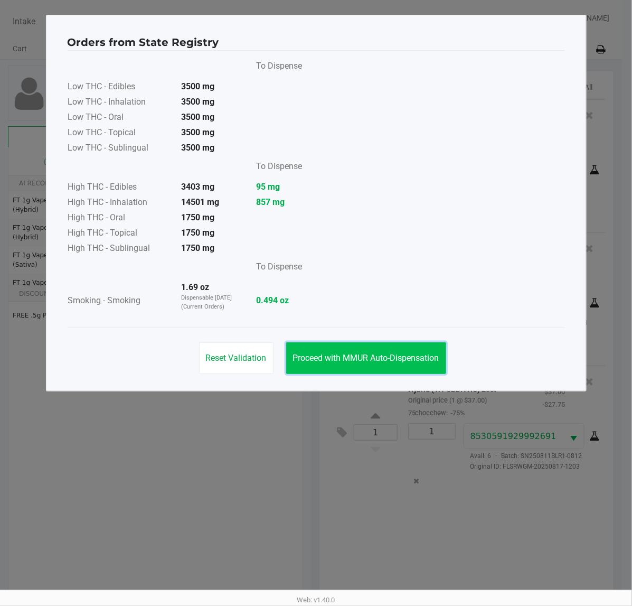
click at [345, 352] on button "Proceed with MMUR Auto-Dispensation" at bounding box center [366, 358] width 160 height 32
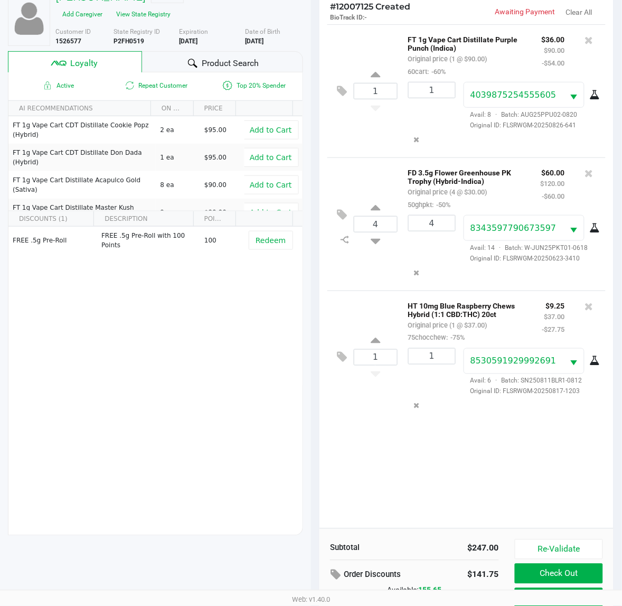
scroll to position [137, 0]
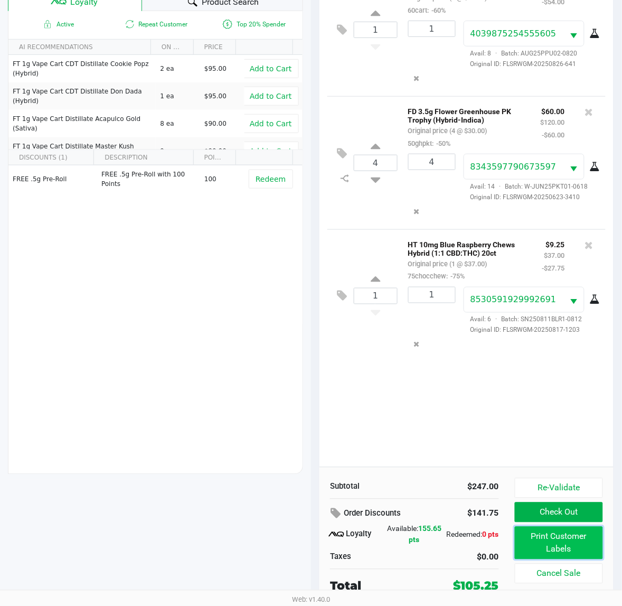
click at [562, 531] on button "Print Customer Labels" at bounding box center [559, 543] width 88 height 33
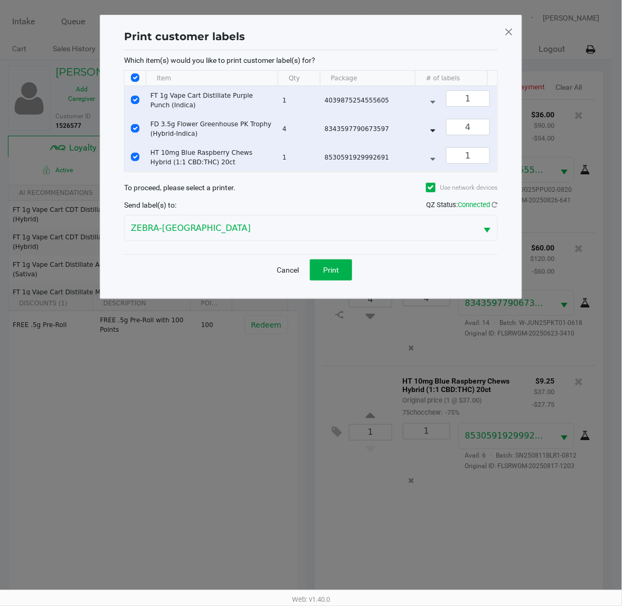
scroll to position [0, 0]
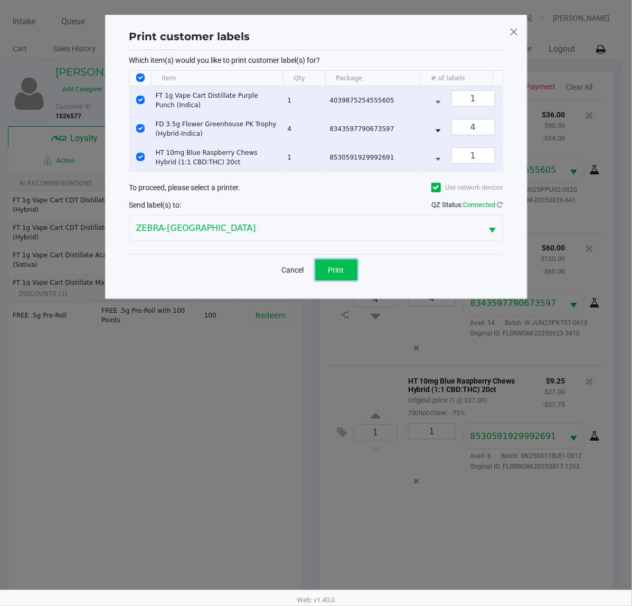
click at [348, 280] on button "Print" at bounding box center [336, 269] width 42 height 21
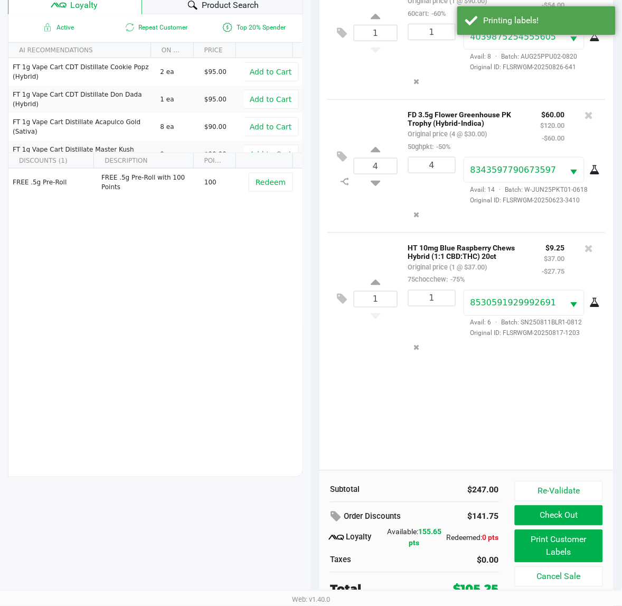
scroll to position [137, 0]
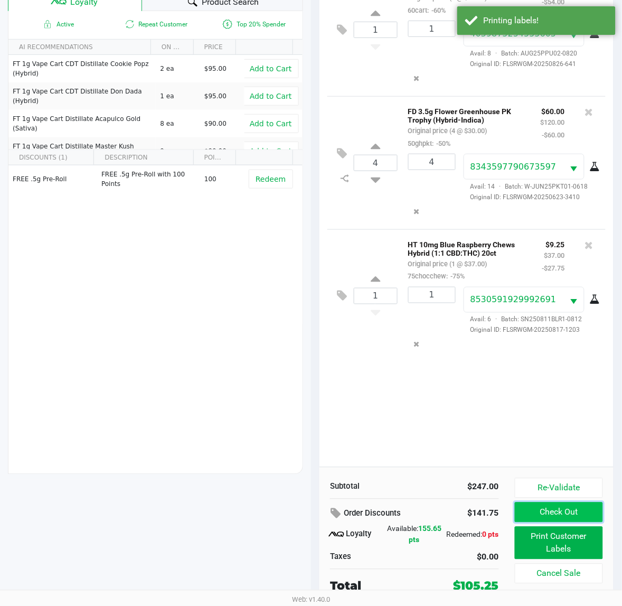
click at [549, 511] on button "Check Out" at bounding box center [559, 512] width 88 height 20
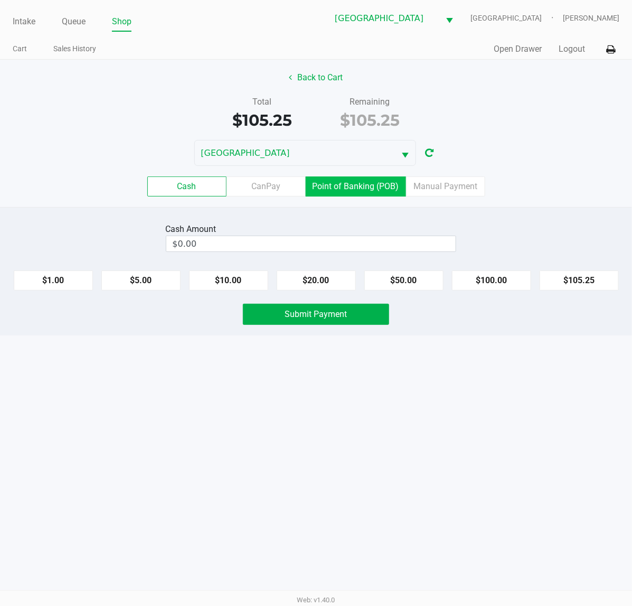
drag, startPoint x: 379, startPoint y: 183, endPoint x: 377, endPoint y: 206, distance: 22.9
click at [380, 183] on label "Point of Banking (POB)" at bounding box center [356, 186] width 100 height 20
click at [0, 0] on 7 "Point of Banking (POB)" at bounding box center [0, 0] width 0 height 0
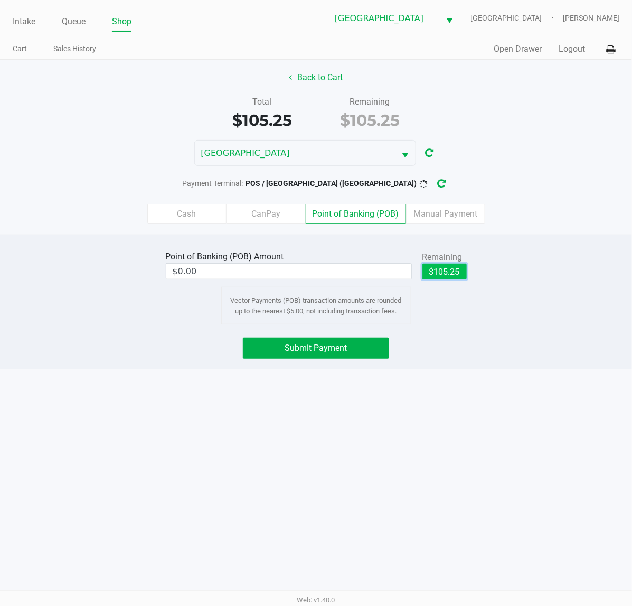
click at [445, 271] on button "$105.25" at bounding box center [445, 272] width 44 height 16
click at [202, 218] on label "Cash" at bounding box center [186, 214] width 79 height 20
click at [0, 0] on 0 "Cash" at bounding box center [0, 0] width 0 height 0
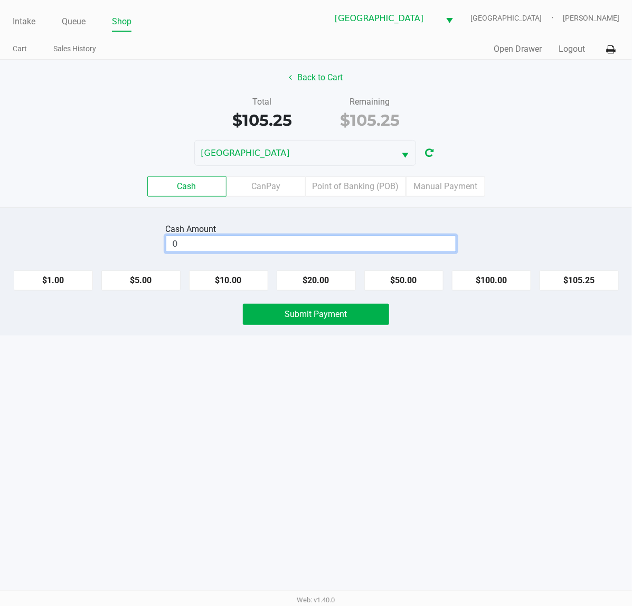
click at [247, 247] on input "0" at bounding box center [310, 243] width 289 height 15
click at [292, 319] on span "Submit Payment" at bounding box center [316, 314] width 62 height 10
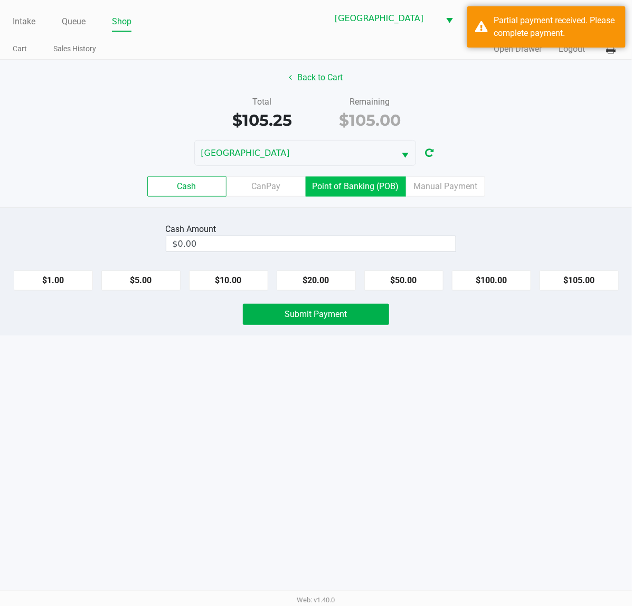
click at [331, 193] on label "Point of Banking (POB)" at bounding box center [356, 186] width 100 height 20
click at [0, 0] on 7 "Point of Banking (POB)" at bounding box center [0, 0] width 0 height 0
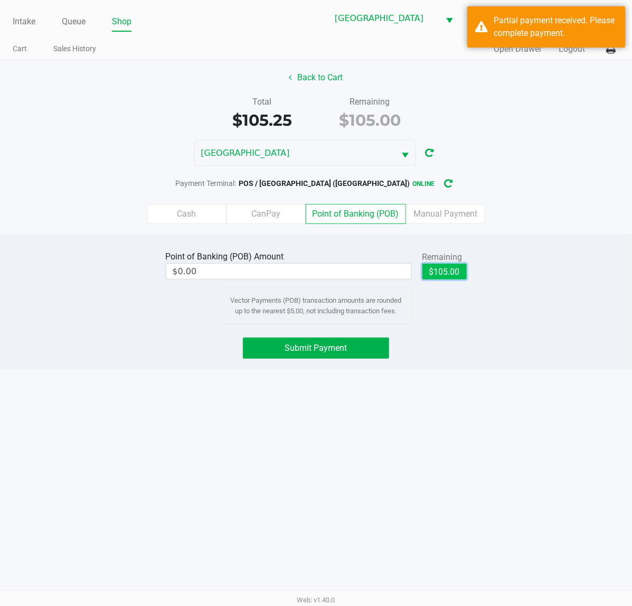
click at [457, 274] on button "$105.00" at bounding box center [445, 272] width 44 height 16
type input "$105.00"
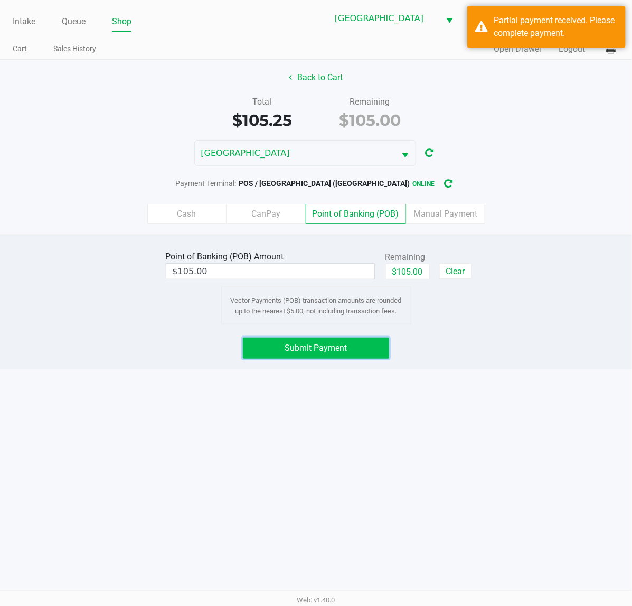
click at [344, 348] on span "Submit Payment" at bounding box center [316, 348] width 62 height 10
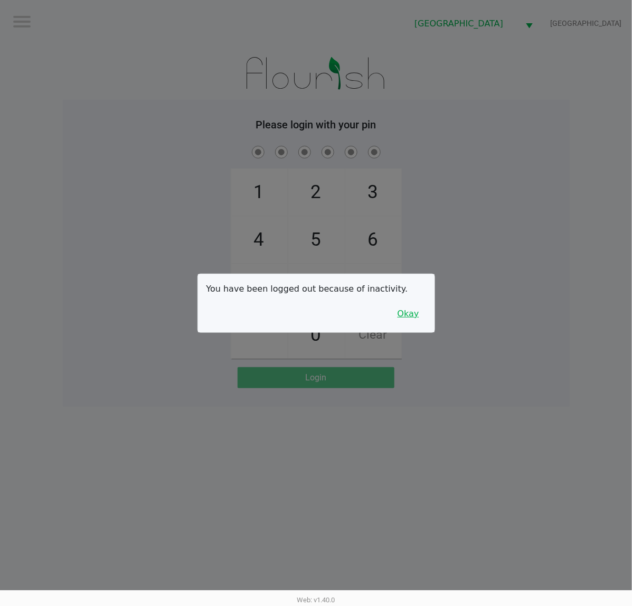
click at [396, 310] on button "Okay" at bounding box center [408, 314] width 35 height 20
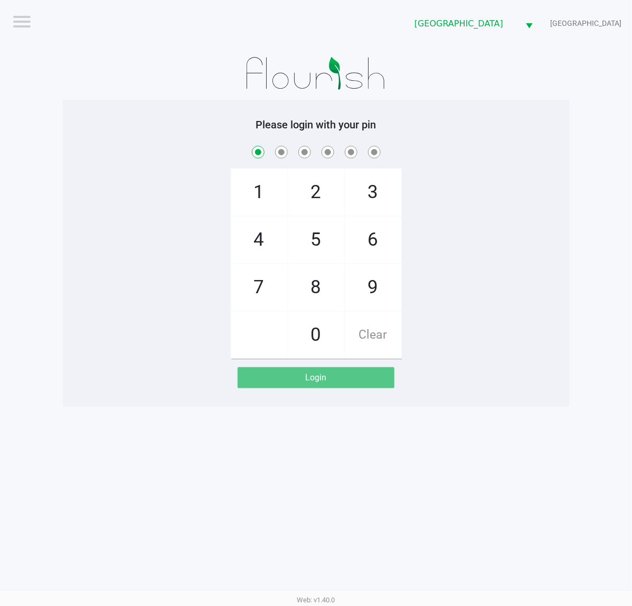
checkbox input "true"
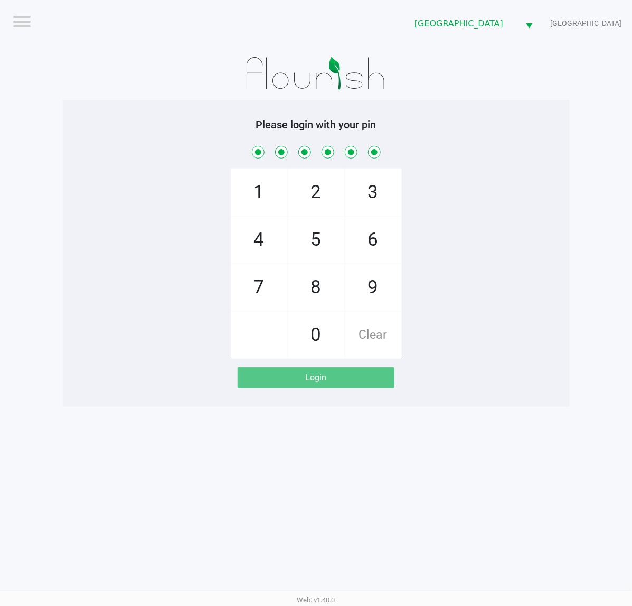
checkbox input "true"
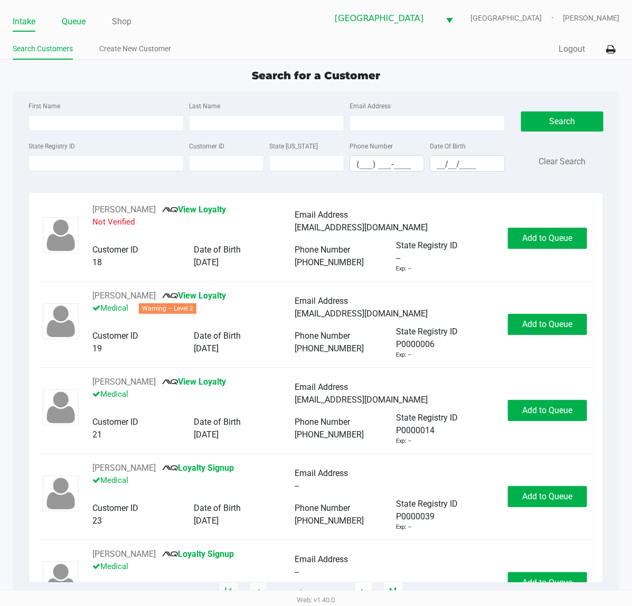
click at [77, 16] on link "Queue" at bounding box center [74, 21] width 24 height 15
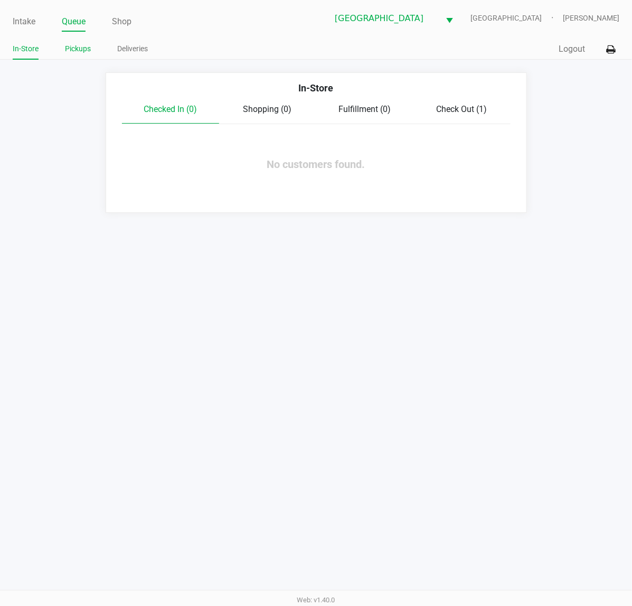
click at [85, 49] on link "Pickups" at bounding box center [78, 48] width 26 height 13
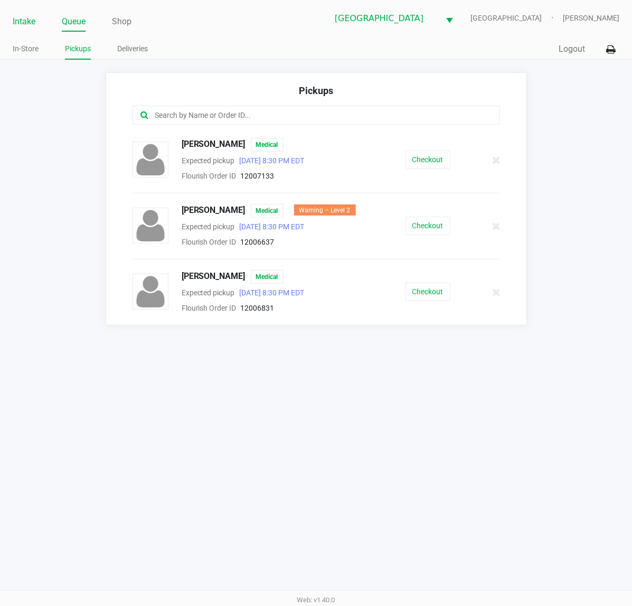
click at [24, 24] on link "Intake" at bounding box center [24, 21] width 23 height 15
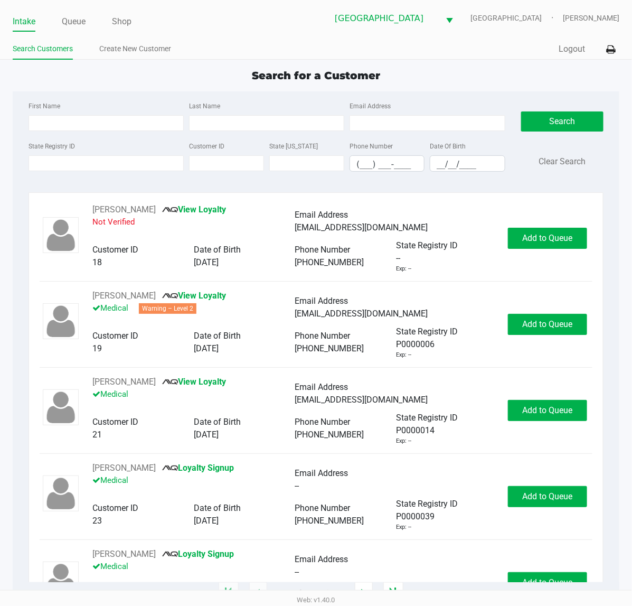
click at [90, 155] on div "State Registry ID" at bounding box center [106, 155] width 161 height 32
click at [91, 163] on input "State Registry ID" at bounding box center [106, 163] width 155 height 16
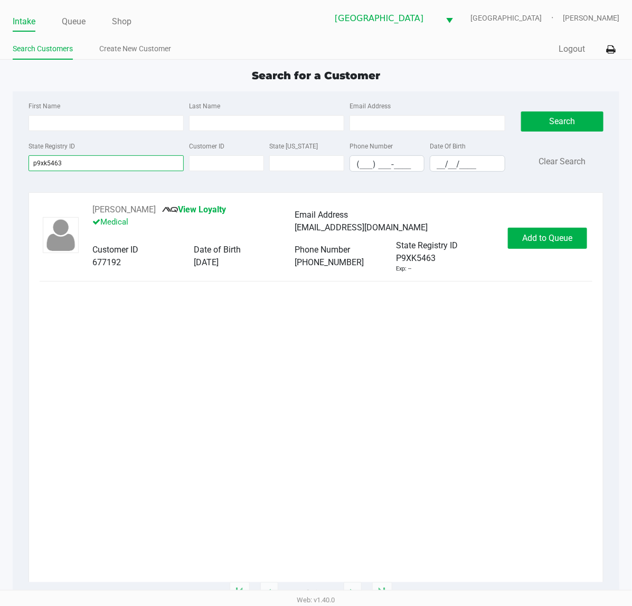
type input "p9xk5463"
click at [555, 236] on span "Add to Queue" at bounding box center [548, 238] width 50 height 10
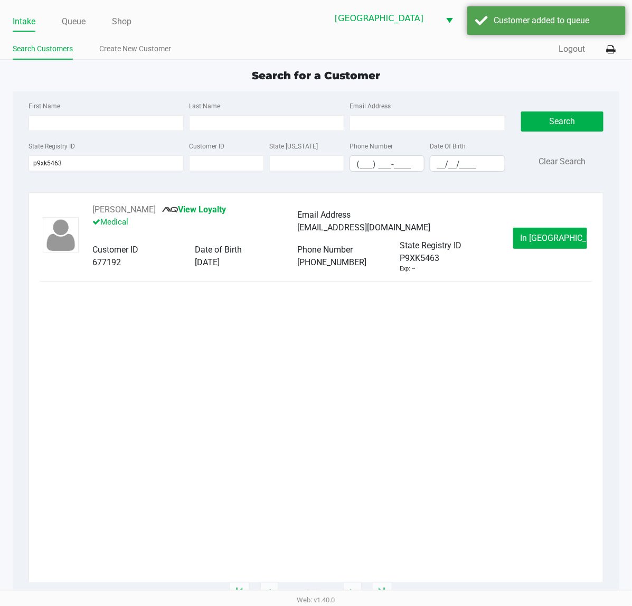
click at [555, 236] on span "In Queue" at bounding box center [564, 238] width 89 height 10
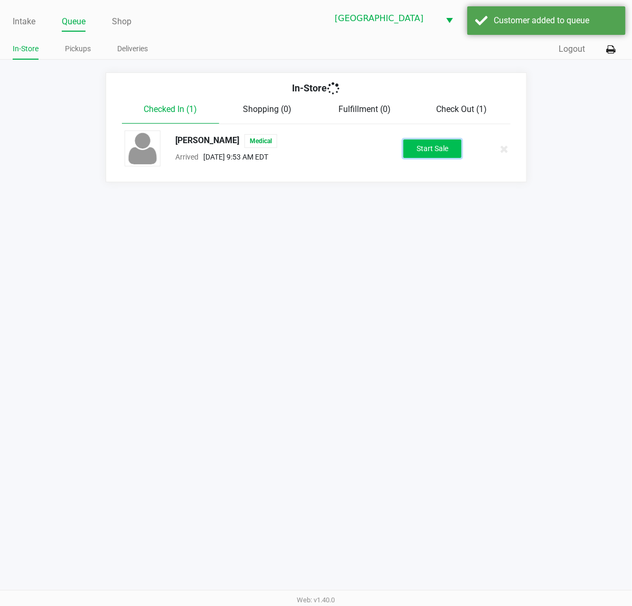
click at [421, 149] on button "Start Sale" at bounding box center [432, 148] width 58 height 18
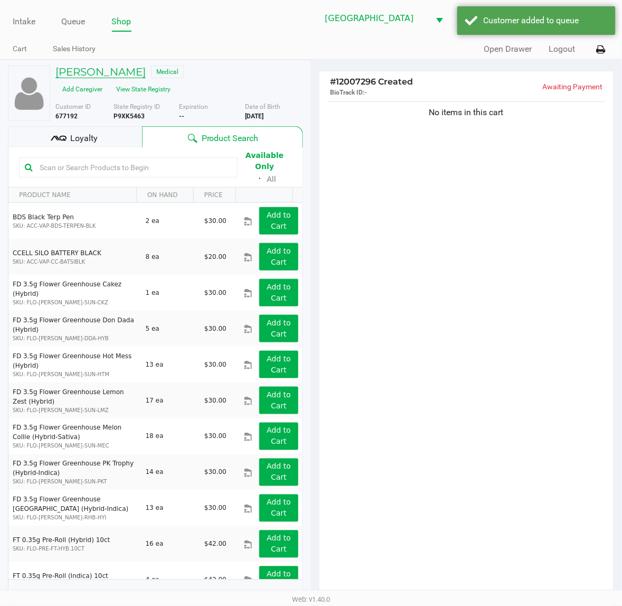
click at [86, 70] on h5 "VINICIO FERNANDEZ" at bounding box center [100, 71] width 90 height 13
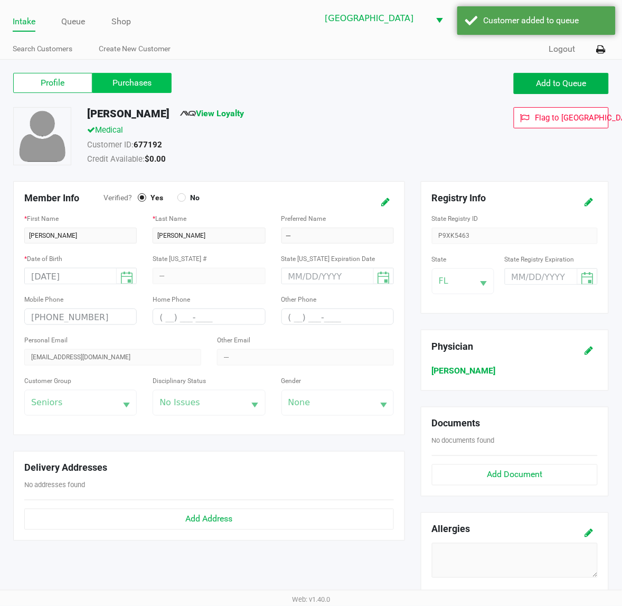
click at [148, 80] on label "Purchases" at bounding box center [131, 83] width 79 height 20
click at [0, 0] on 1 "Purchases" at bounding box center [0, 0] width 0 height 0
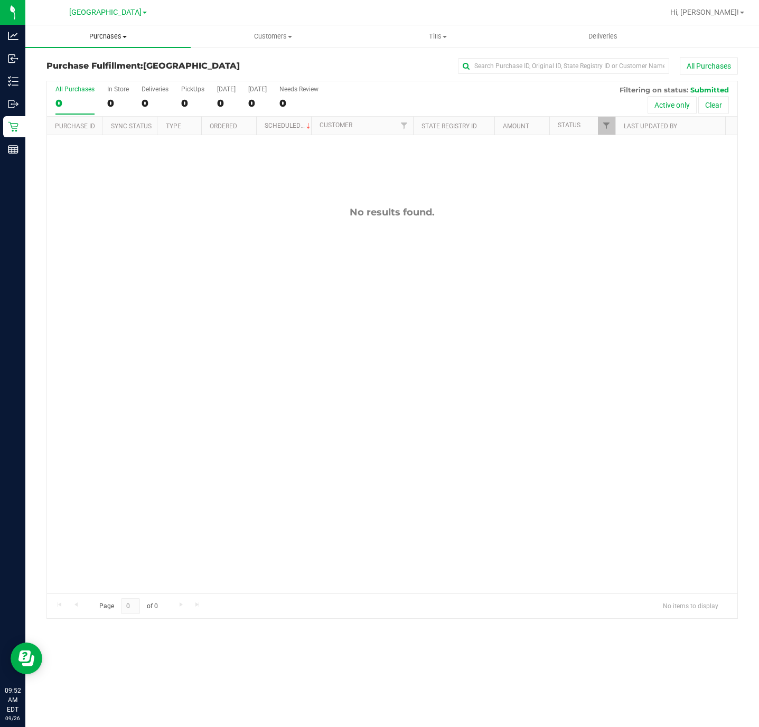
click at [97, 38] on span "Purchases" at bounding box center [107, 37] width 165 height 10
click at [80, 73] on span "Fulfillment" at bounding box center [57, 76] width 65 height 9
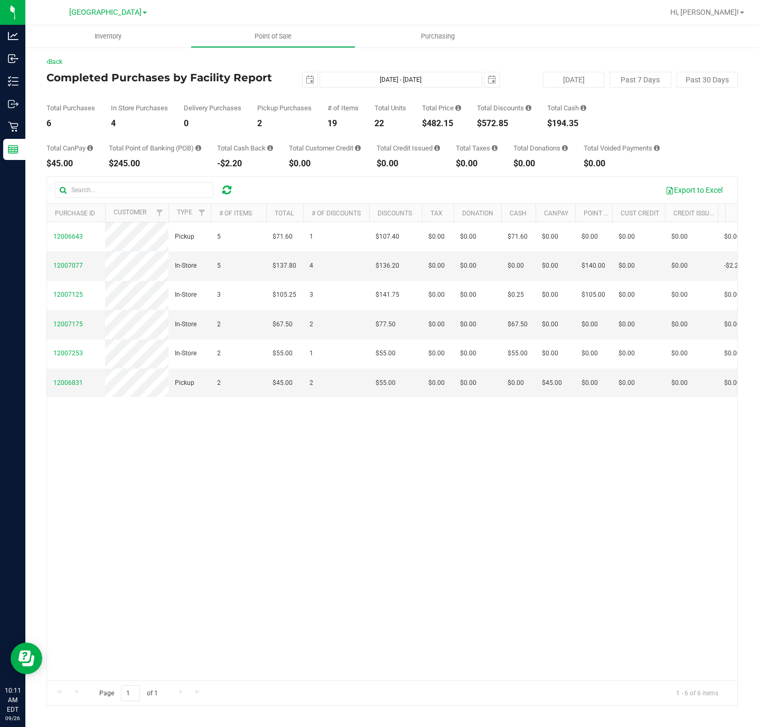
click at [441, 124] on div "$482.15" at bounding box center [441, 123] width 39 height 8
copy div "$482.15"
